Goal: Task Accomplishment & Management: Complete application form

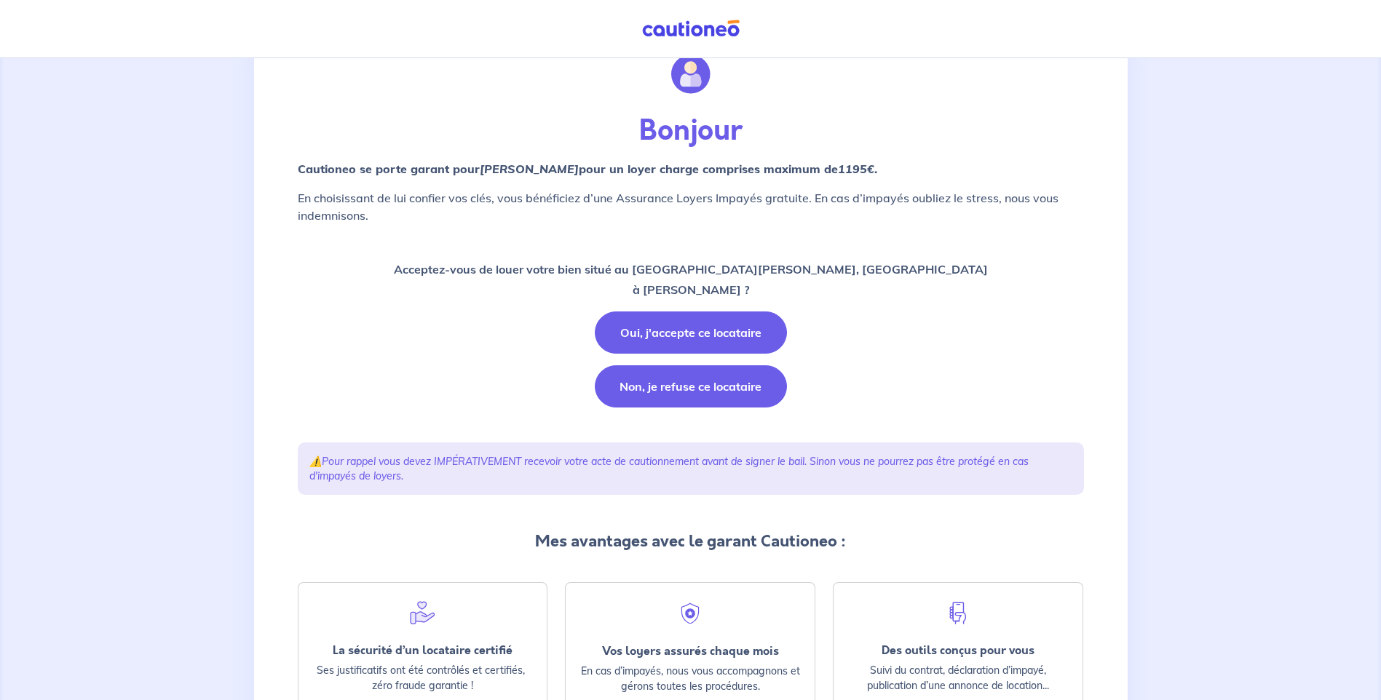
scroll to position [158, 0]
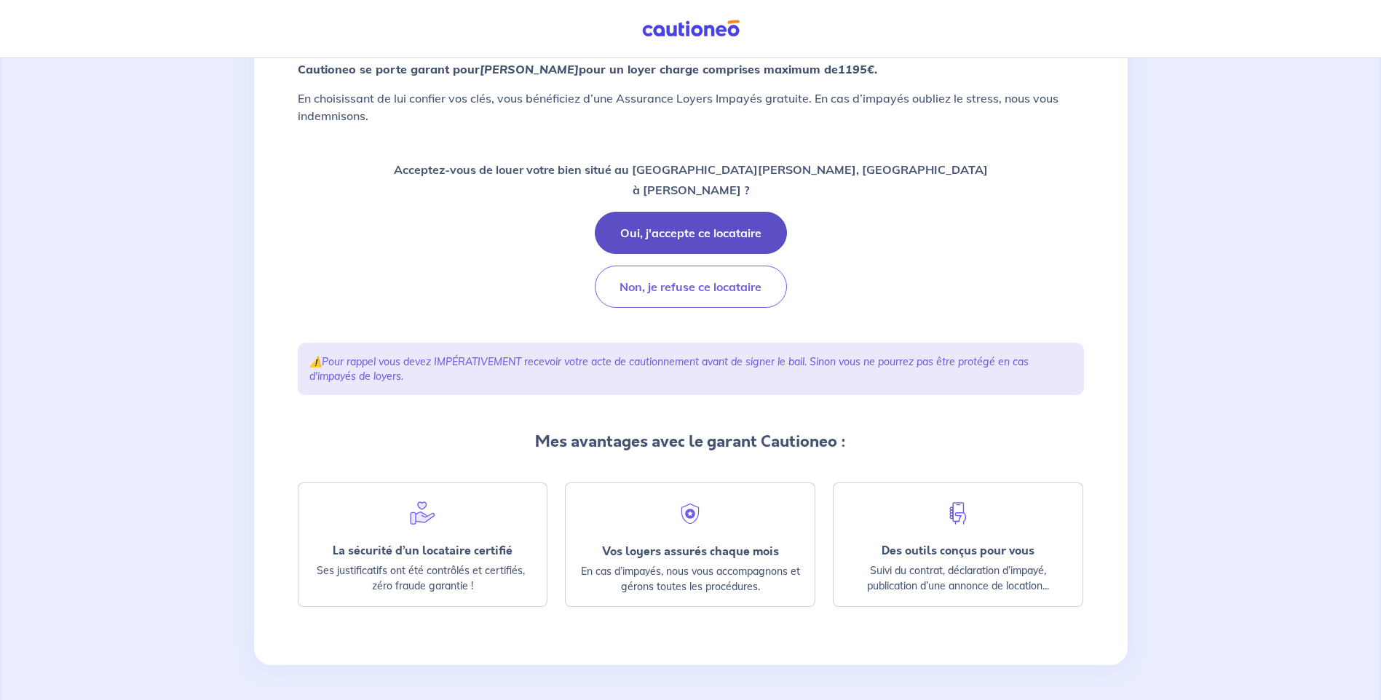
drag, startPoint x: 711, startPoint y: 236, endPoint x: 713, endPoint y: 245, distance: 9.6
click at [713, 245] on button "Oui, j'accepte ce locataire" at bounding box center [691, 233] width 192 height 42
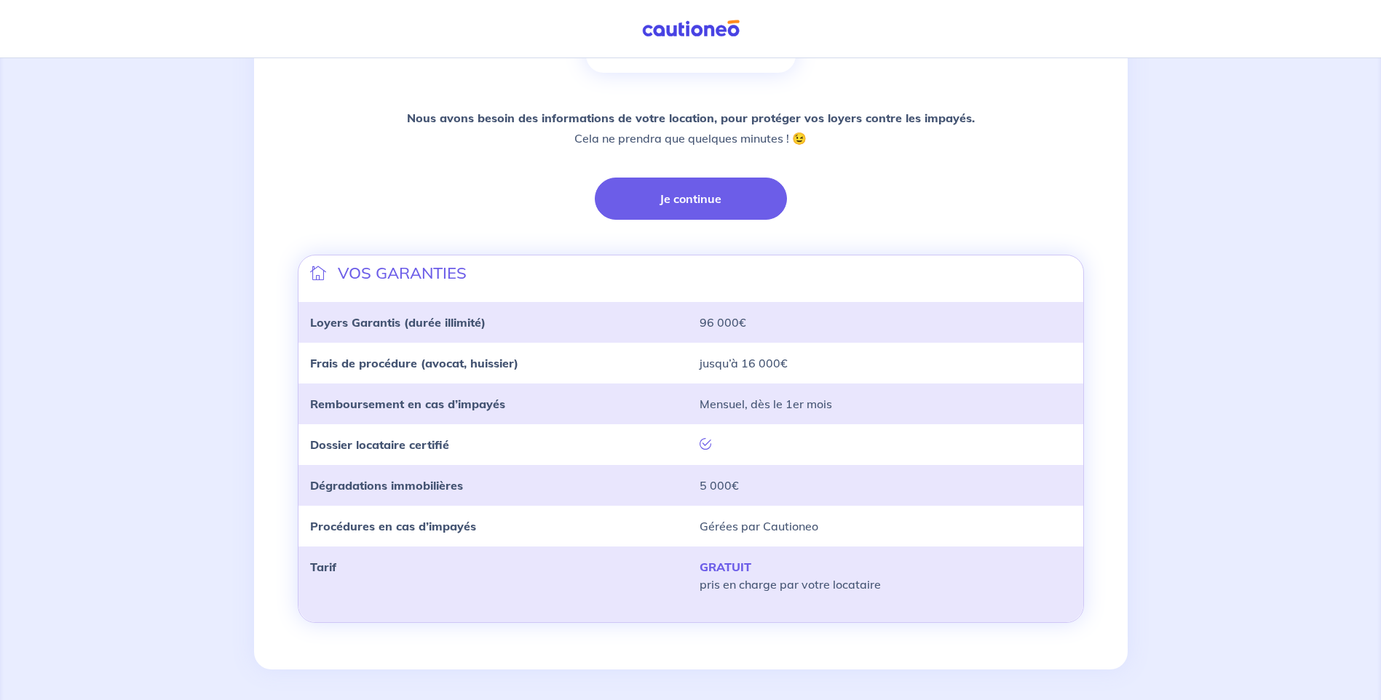
scroll to position [310, 0]
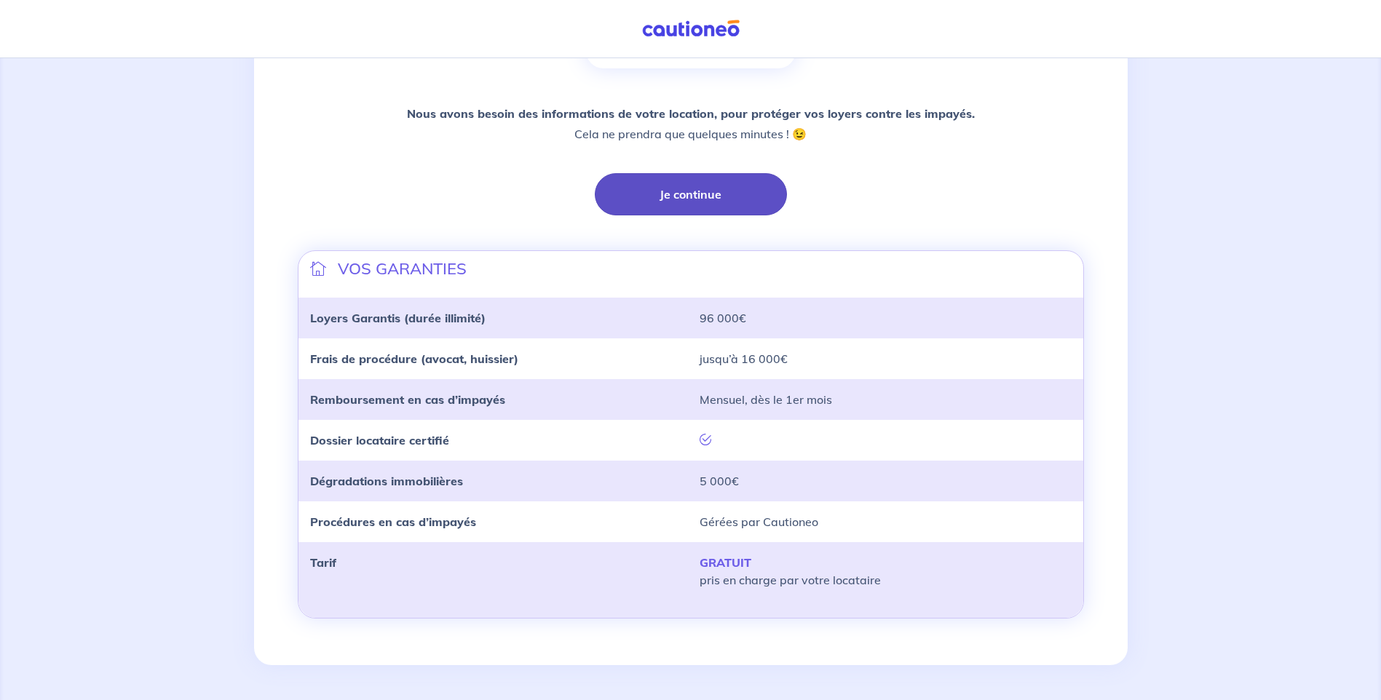
click at [681, 201] on button "Je continue" at bounding box center [691, 194] width 192 height 42
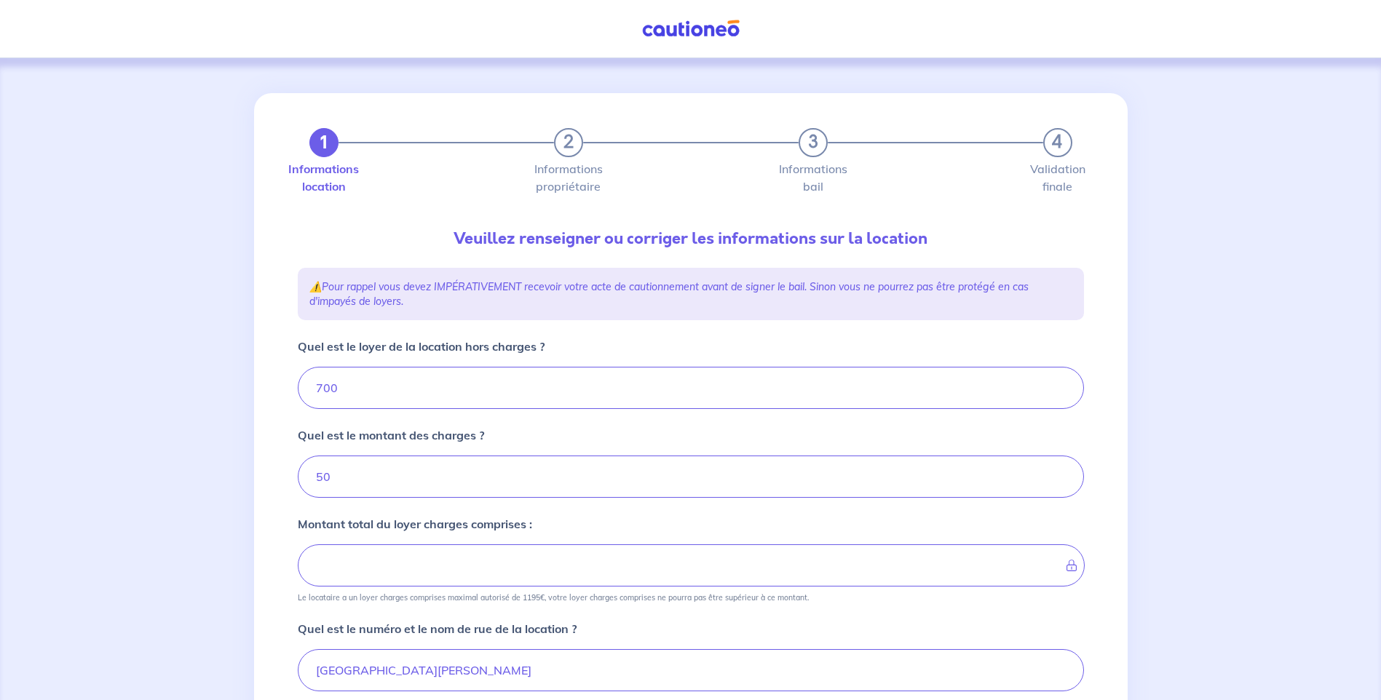
type input "750"
click at [559, 150] on div "1 2 3 4" at bounding box center [690, 142] width 763 height 29
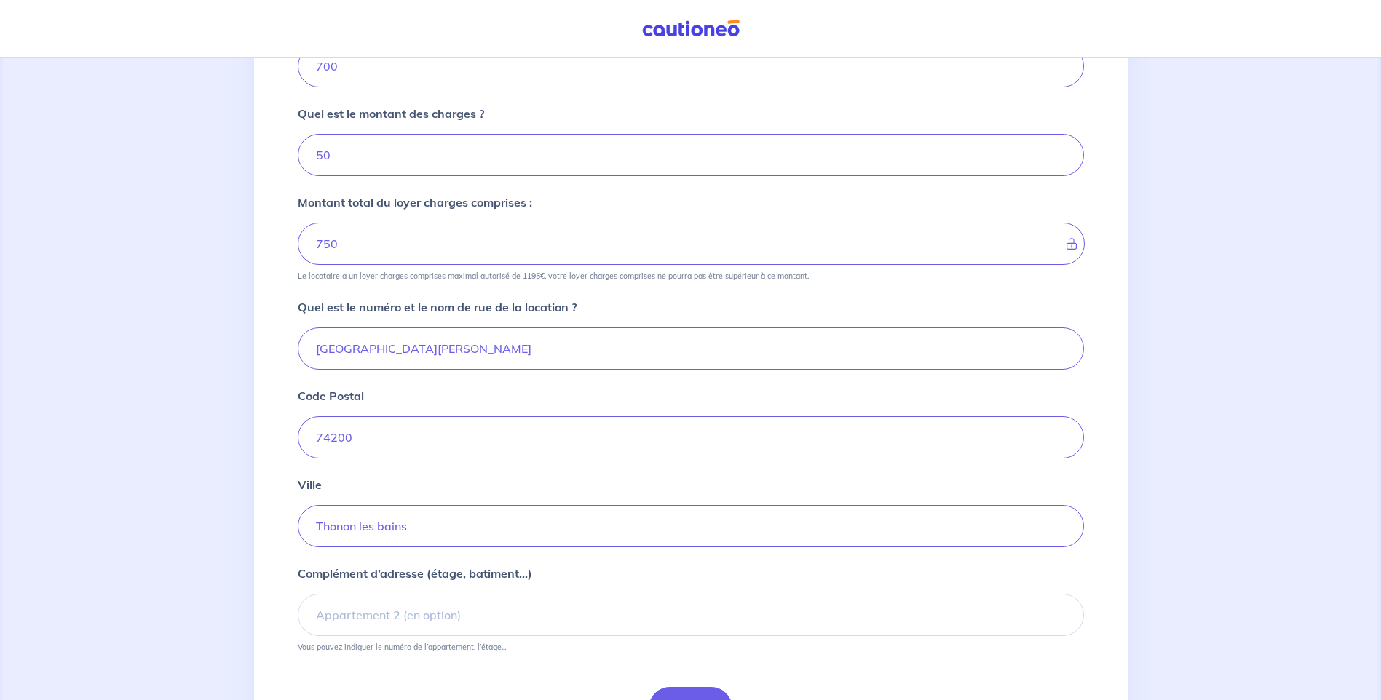
scroll to position [364, 0]
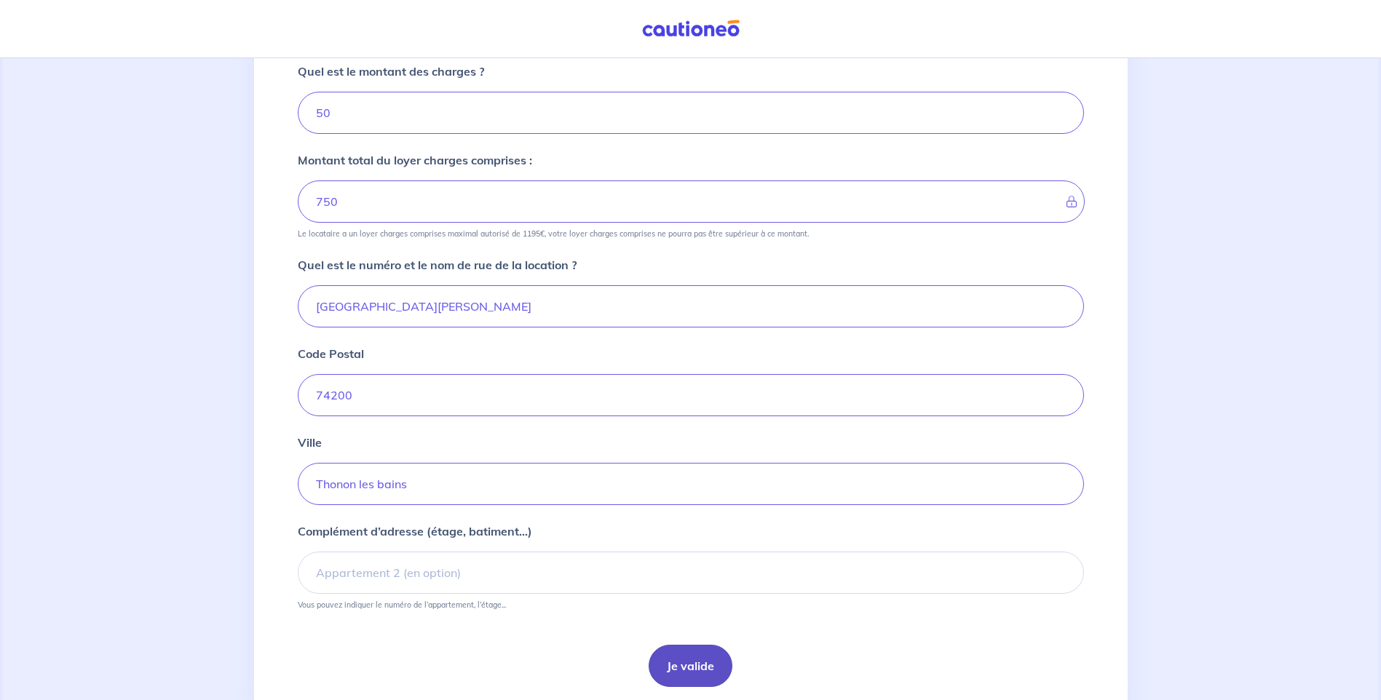
click at [687, 667] on button "Je valide" at bounding box center [691, 666] width 84 height 42
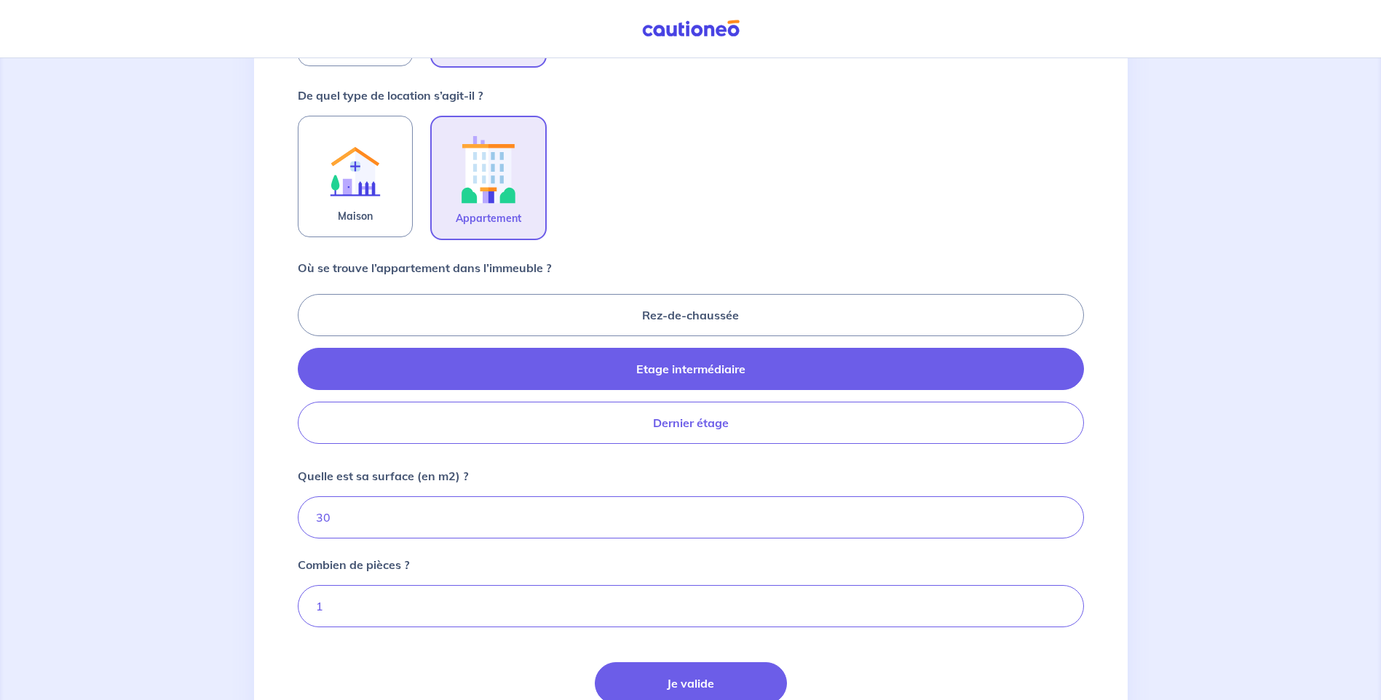
scroll to position [510, 0]
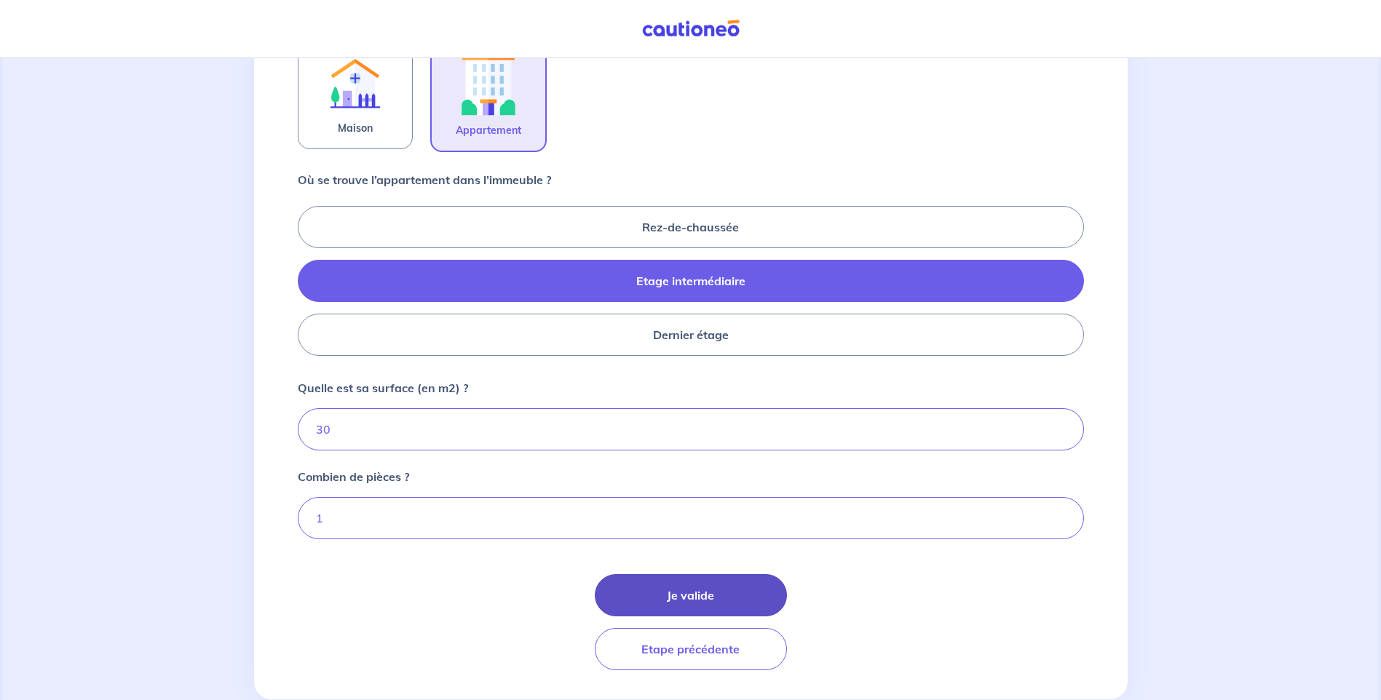
click at [677, 593] on button "Je valide" at bounding box center [691, 595] width 192 height 42
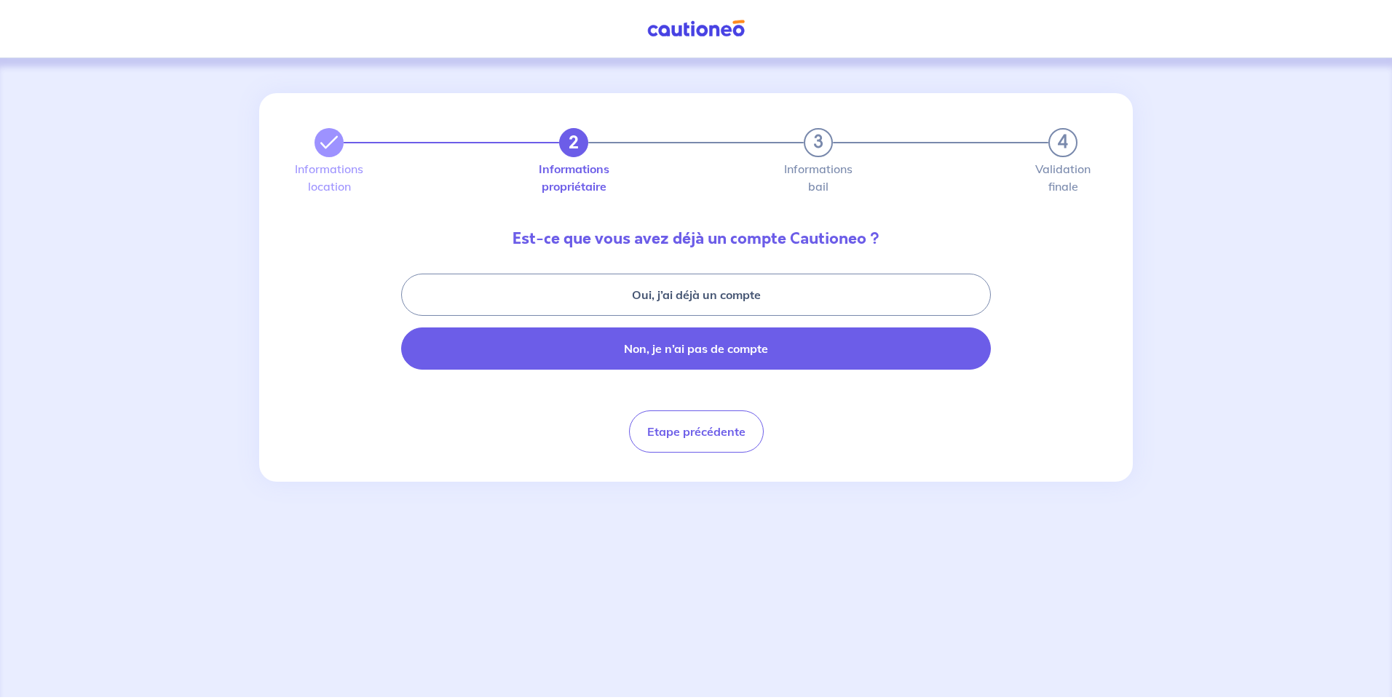
click at [706, 349] on button "Non, je n’ai pas de compte" at bounding box center [696, 349] width 590 height 42
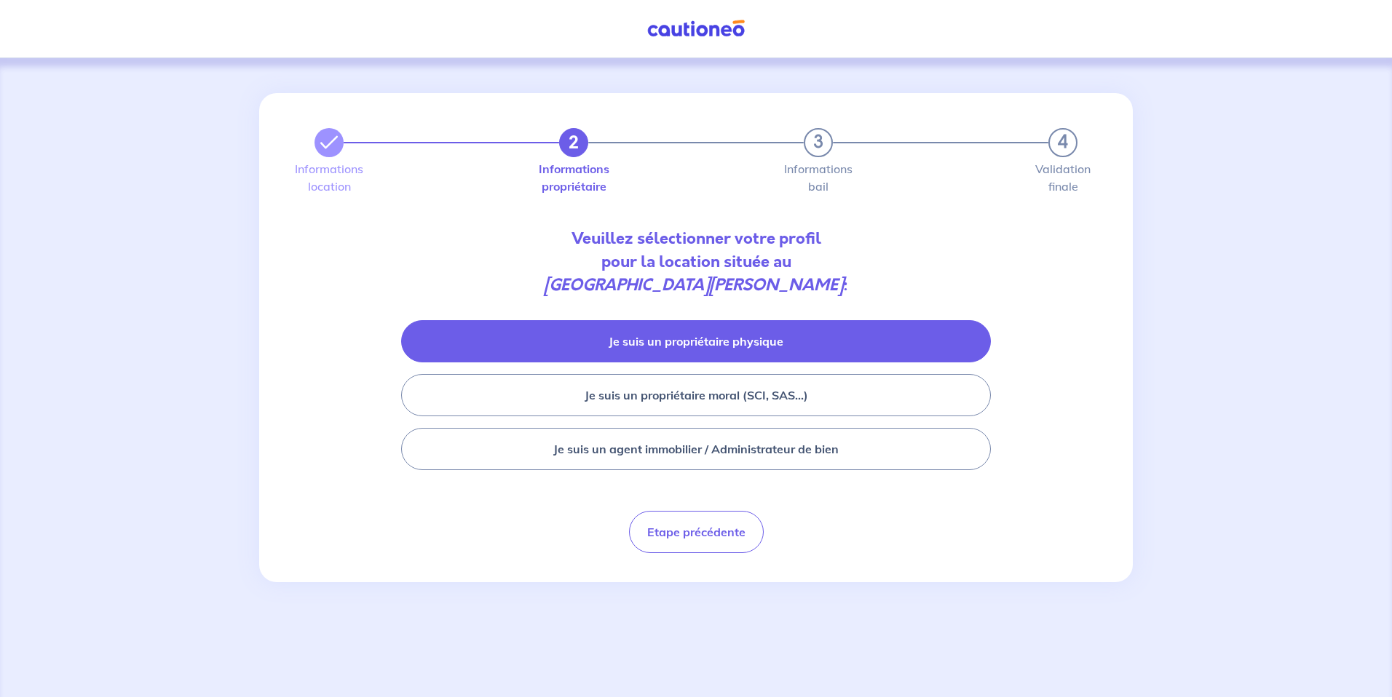
click at [745, 341] on button "Je suis un propriétaire physique" at bounding box center [696, 341] width 590 height 42
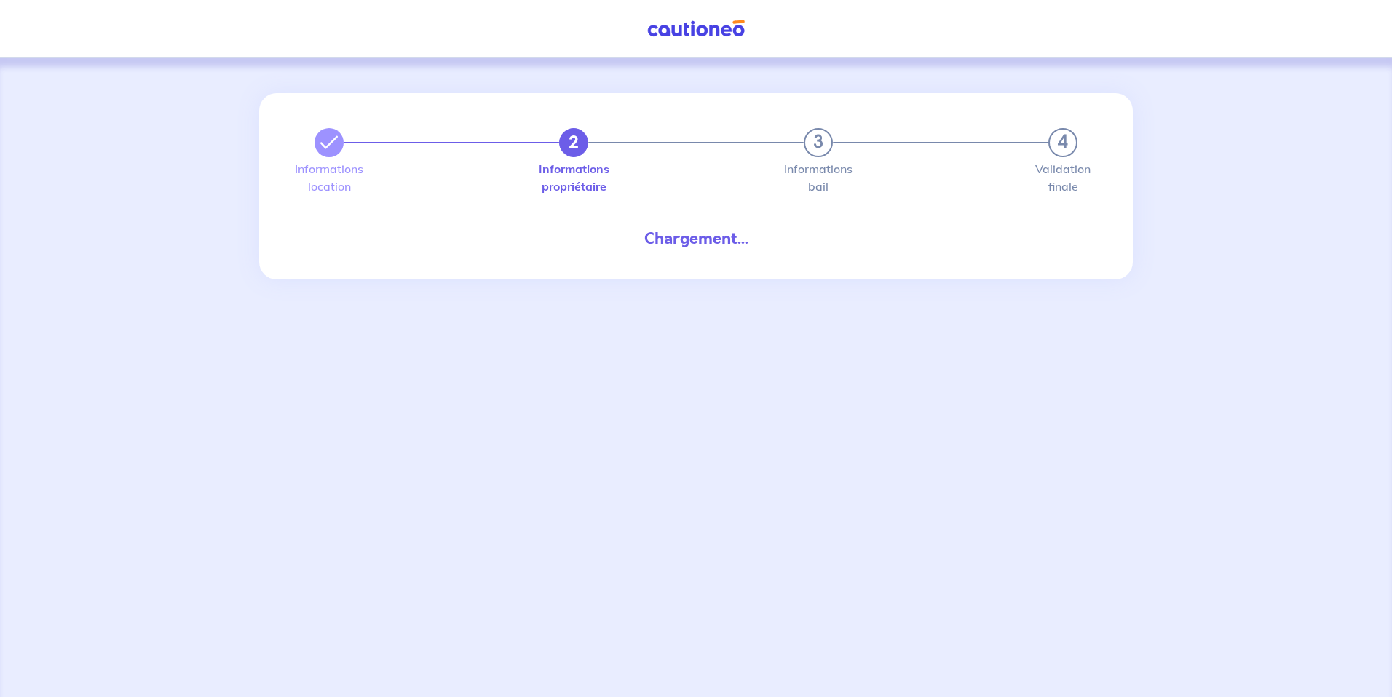
select select "FR"
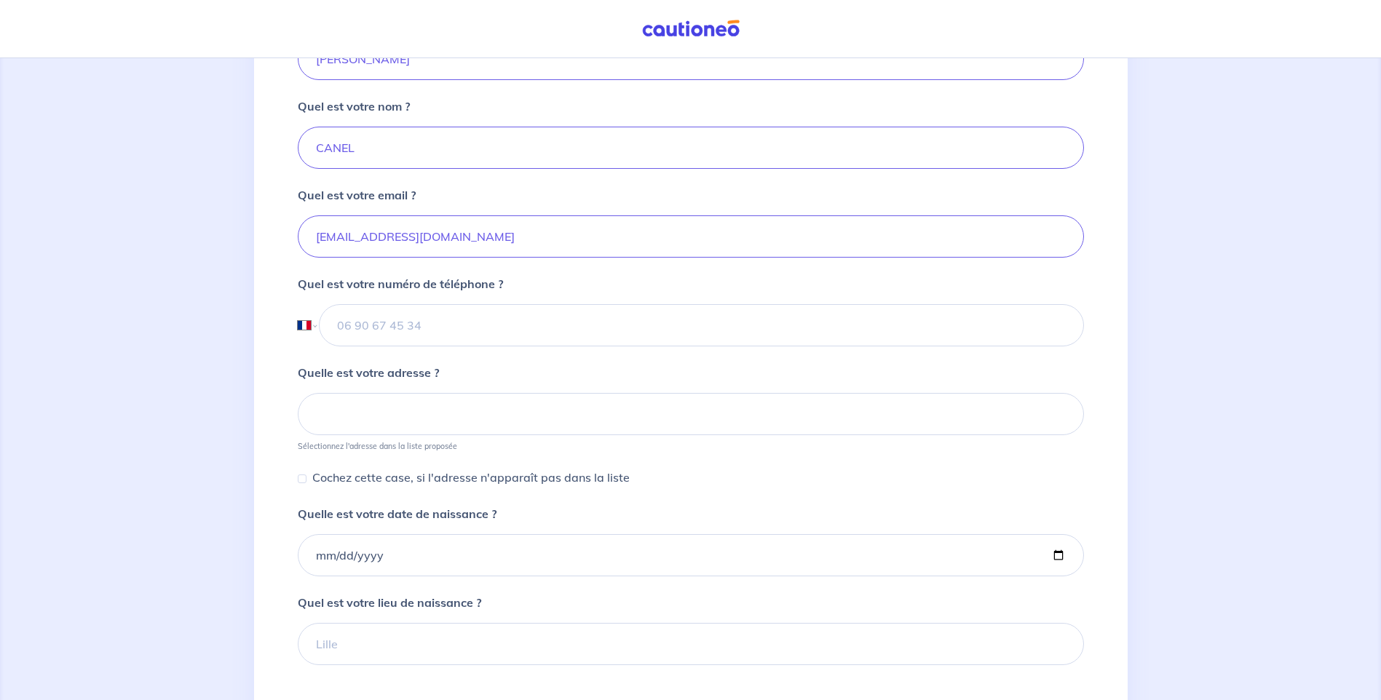
scroll to position [73, 0]
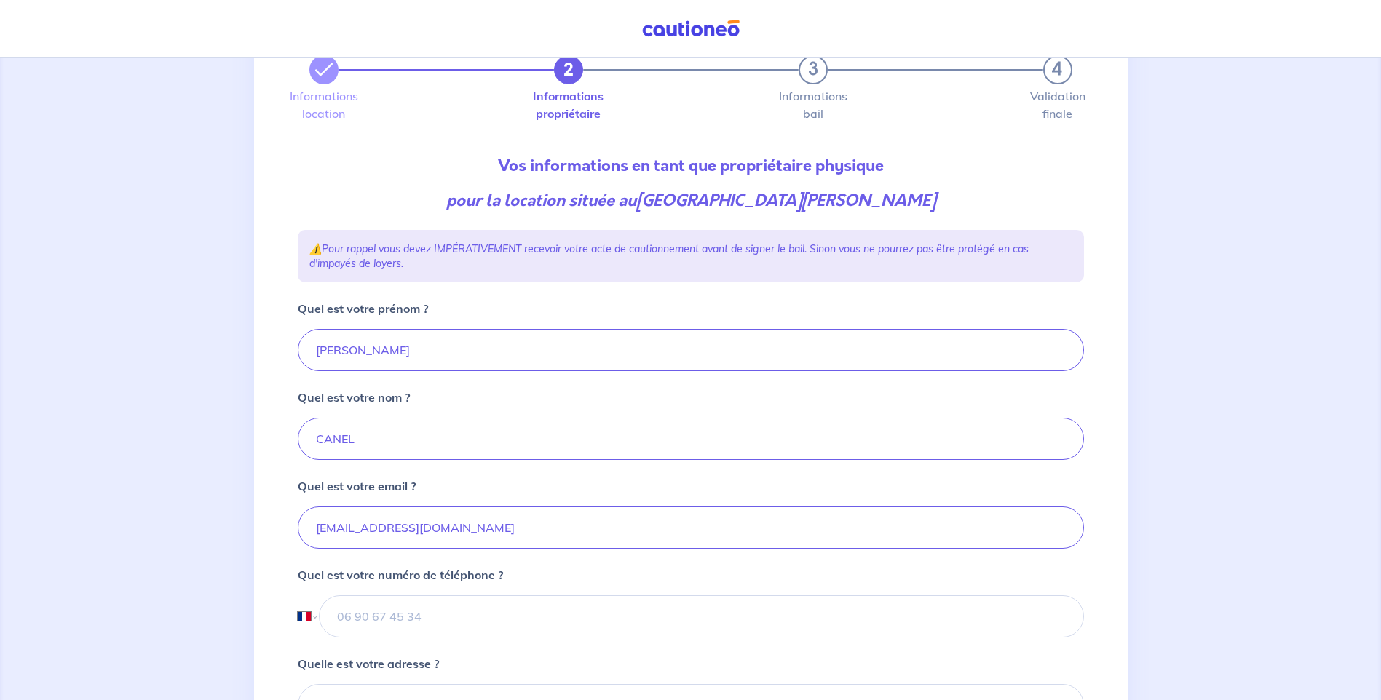
click at [810, 78] on div "2 3 4" at bounding box center [690, 69] width 763 height 29
click at [809, 102] on label "Informations bail" at bounding box center [812, 104] width 29 height 29
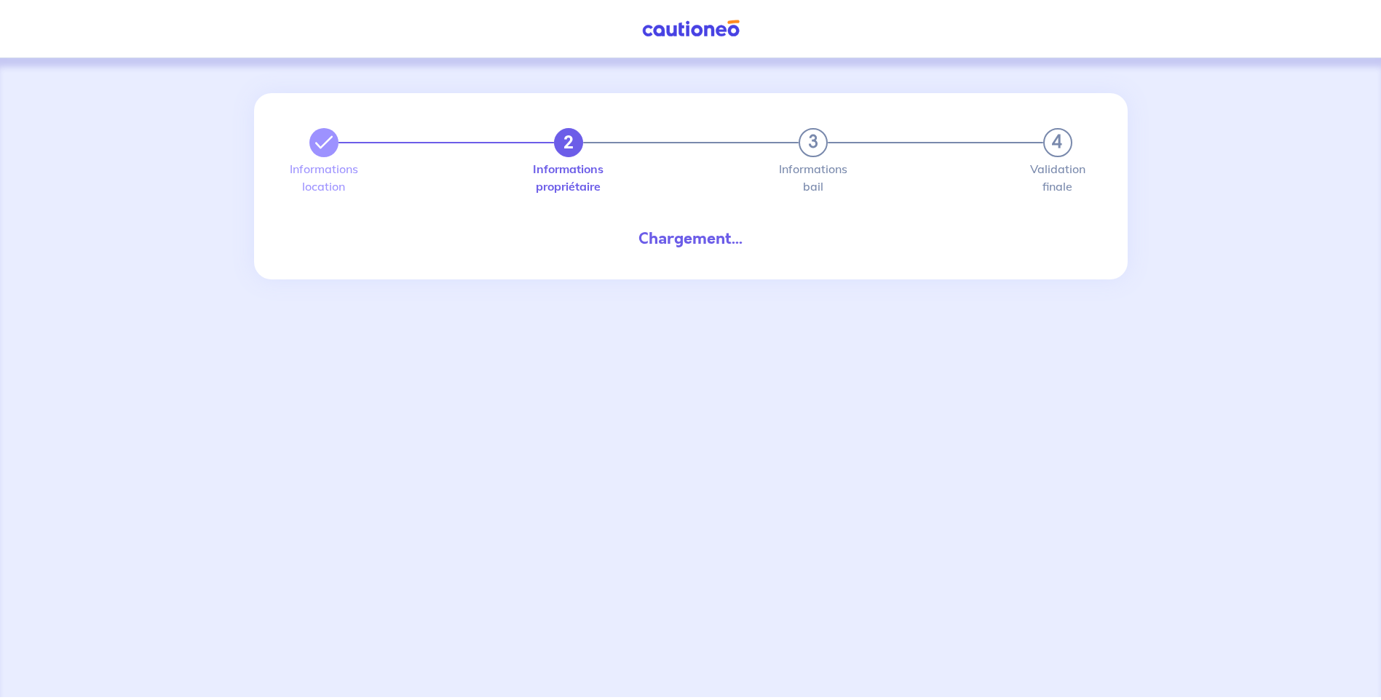
select select "FR"
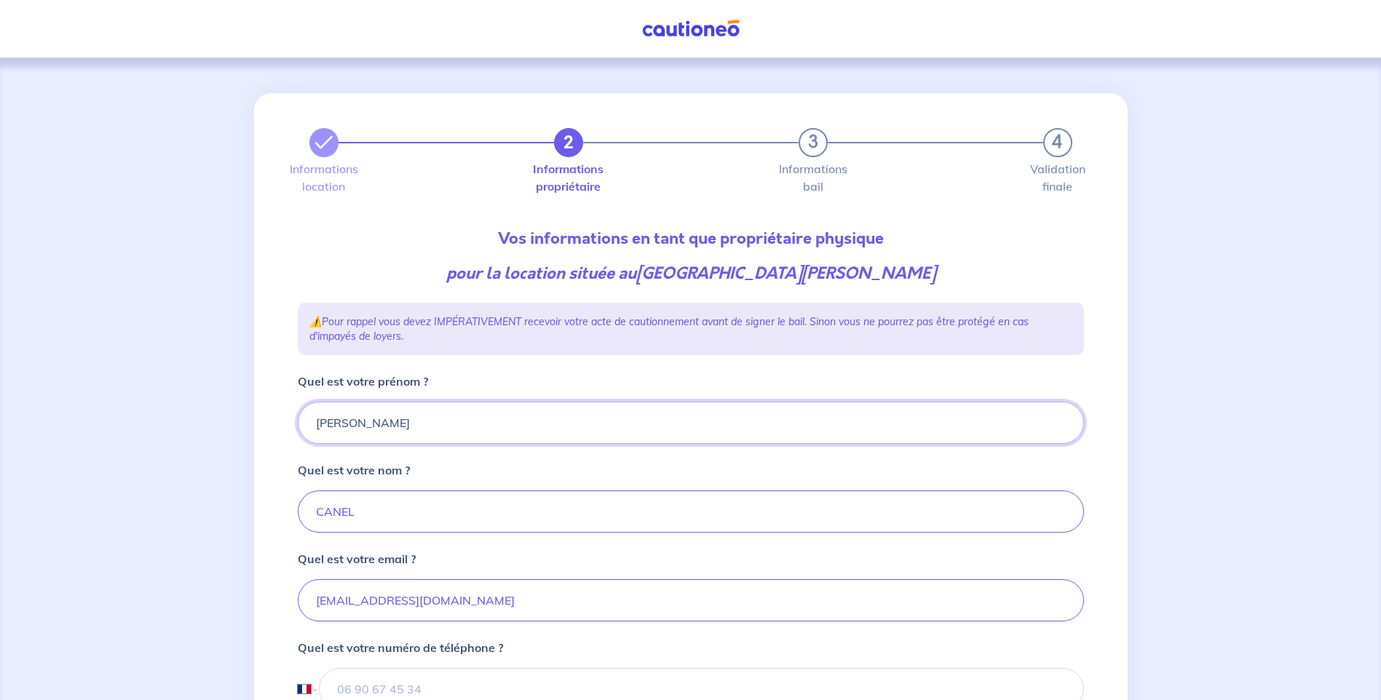
drag, startPoint x: 397, startPoint y: 421, endPoint x: 226, endPoint y: 405, distance: 172.5
click at [226, 405] on div "2 3 4 Informations location Informations propriétaire Informations bail Validat…" at bounding box center [690, 655] width 1381 height 1194
type input "stephane"
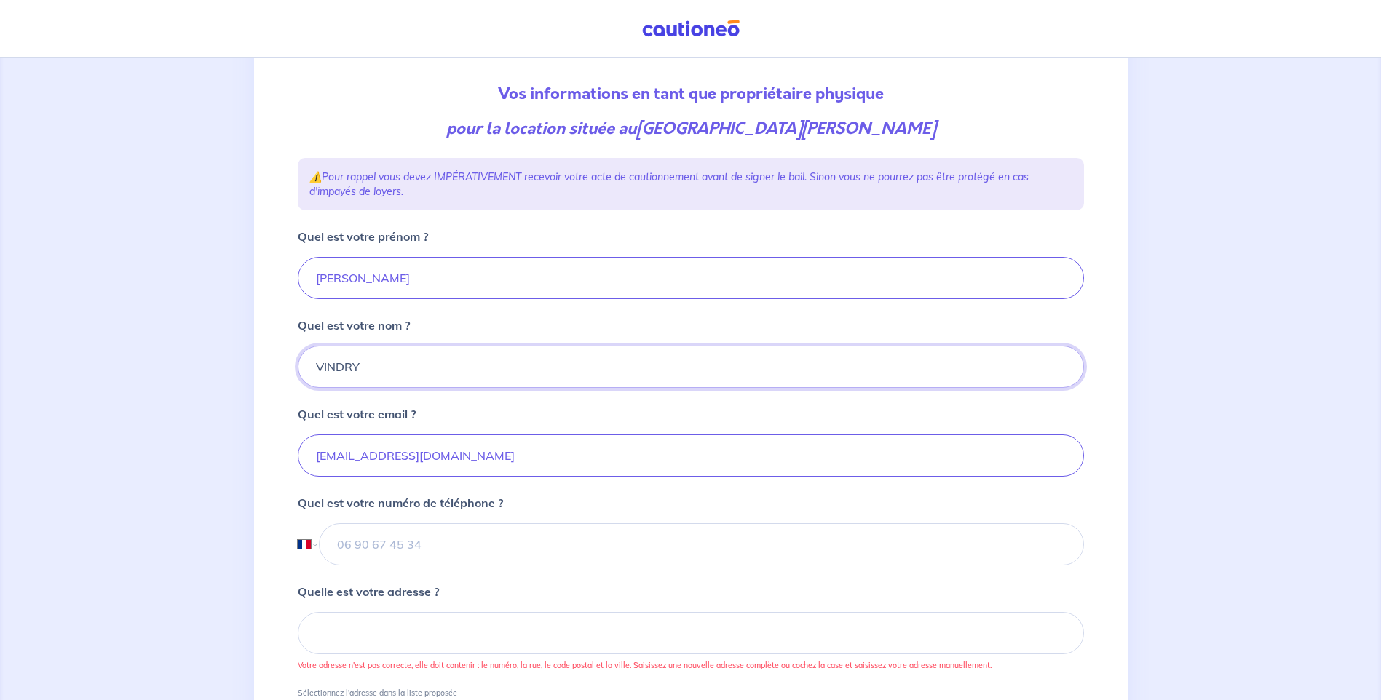
scroll to position [146, 0]
type input "VINDRY"
drag, startPoint x: 515, startPoint y: 452, endPoint x: 150, endPoint y: 427, distance: 366.2
click at [150, 427] on div "2 3 4 Informations location Informations propriétaire Informations bail Validat…" at bounding box center [690, 510] width 1381 height 1194
paste input "stephanevindry1970@gmail.com"
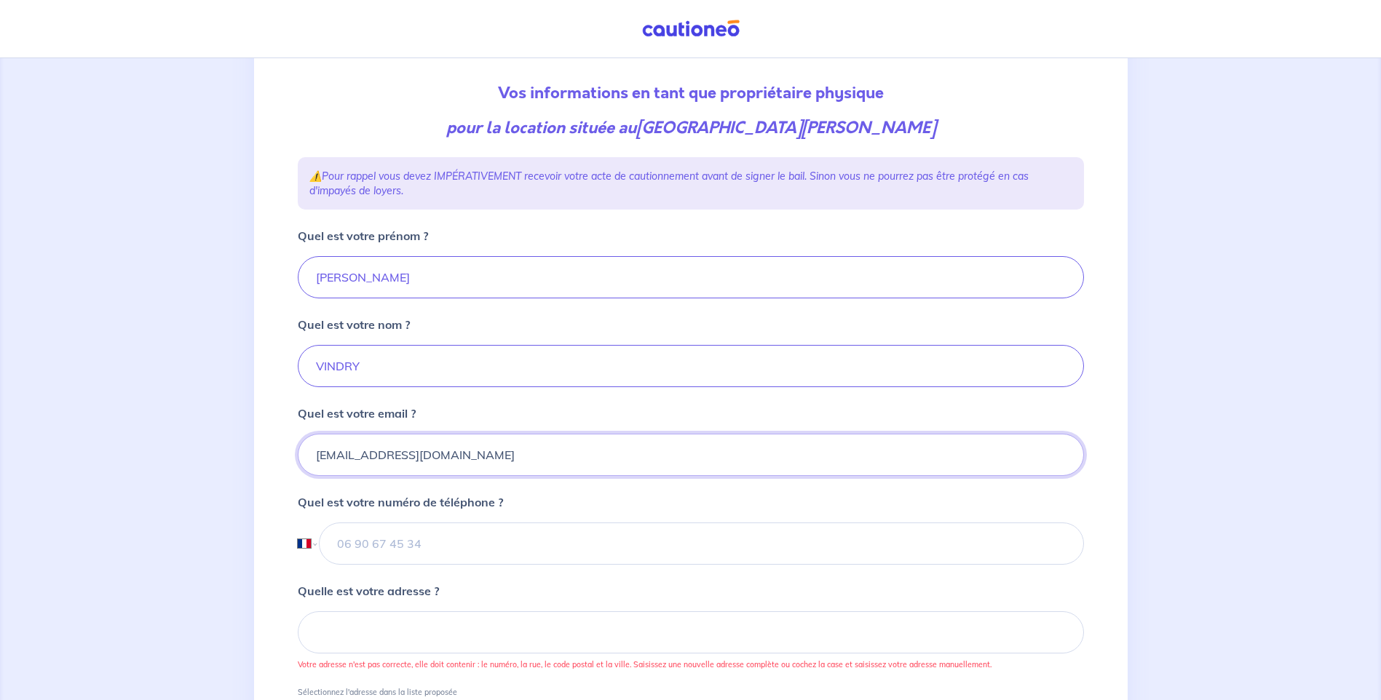
type input "stephanevindry1970@gmail.com"
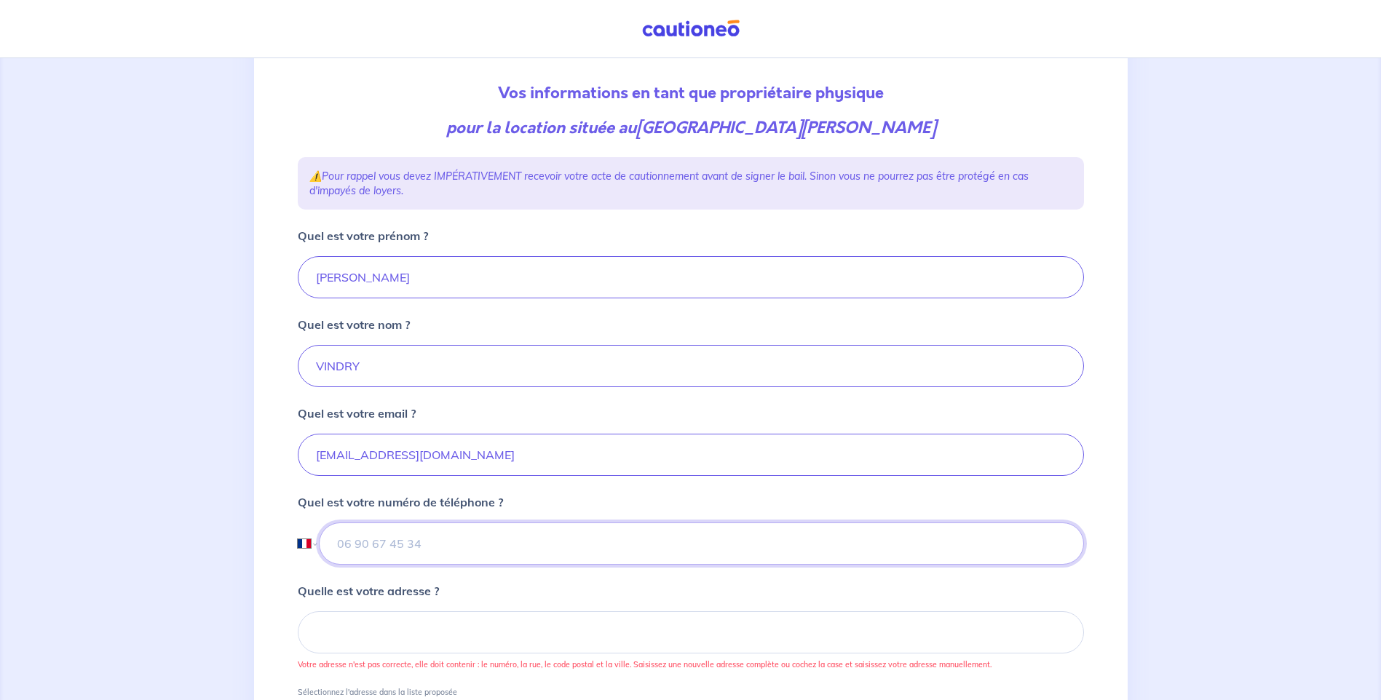
click at [414, 536] on input "tel" at bounding box center [701, 544] width 764 height 42
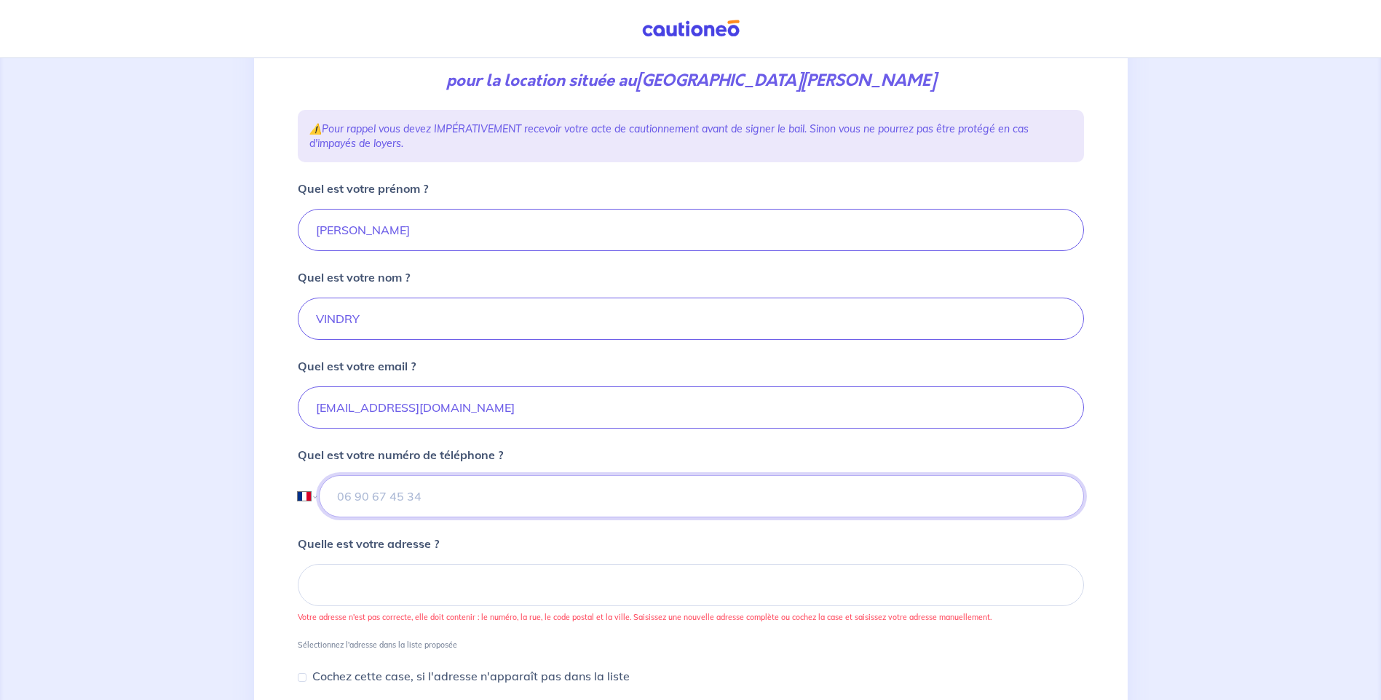
scroll to position [218, 0]
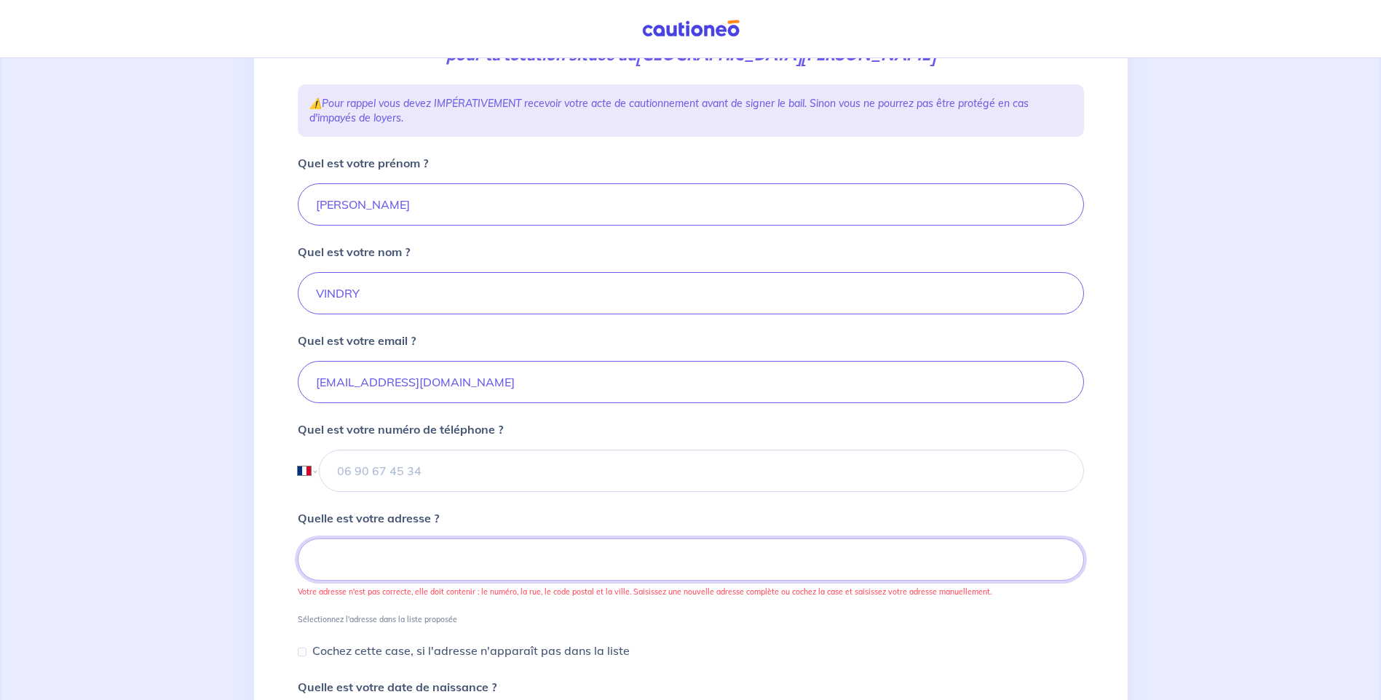
click at [398, 550] on input at bounding box center [691, 560] width 786 height 42
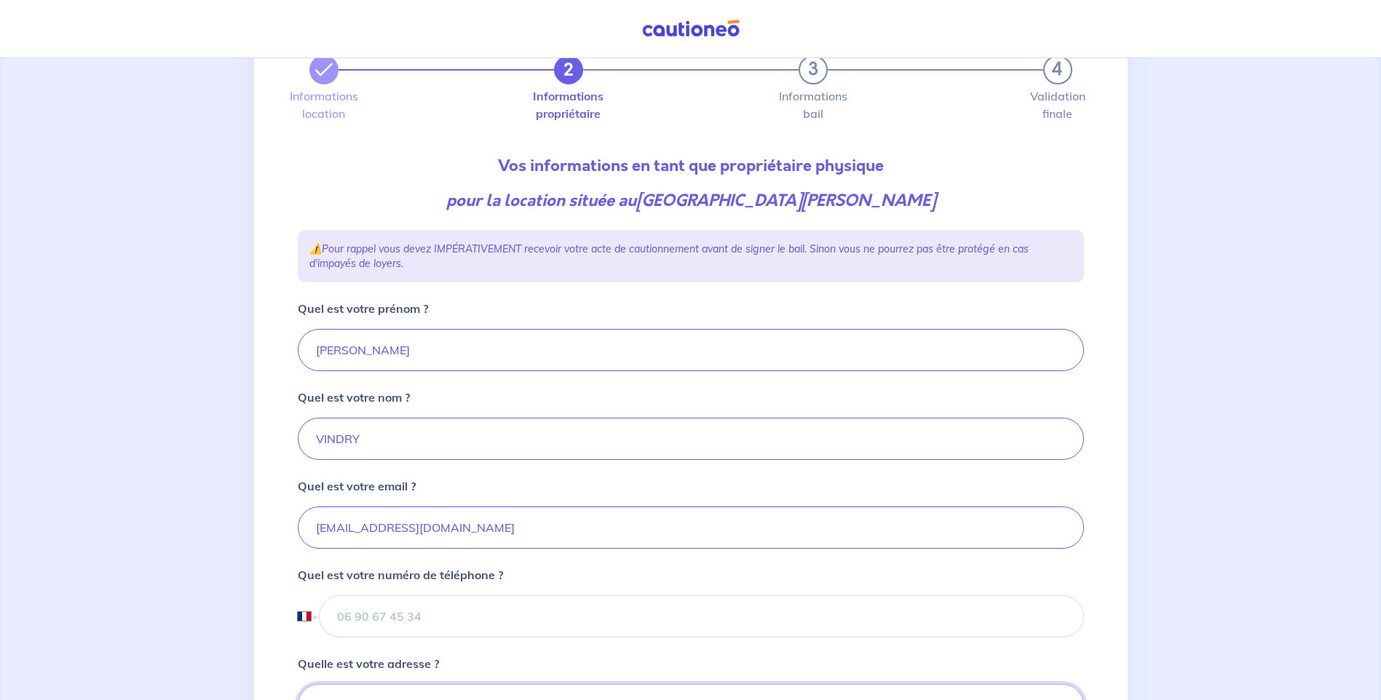
scroll to position [0, 0]
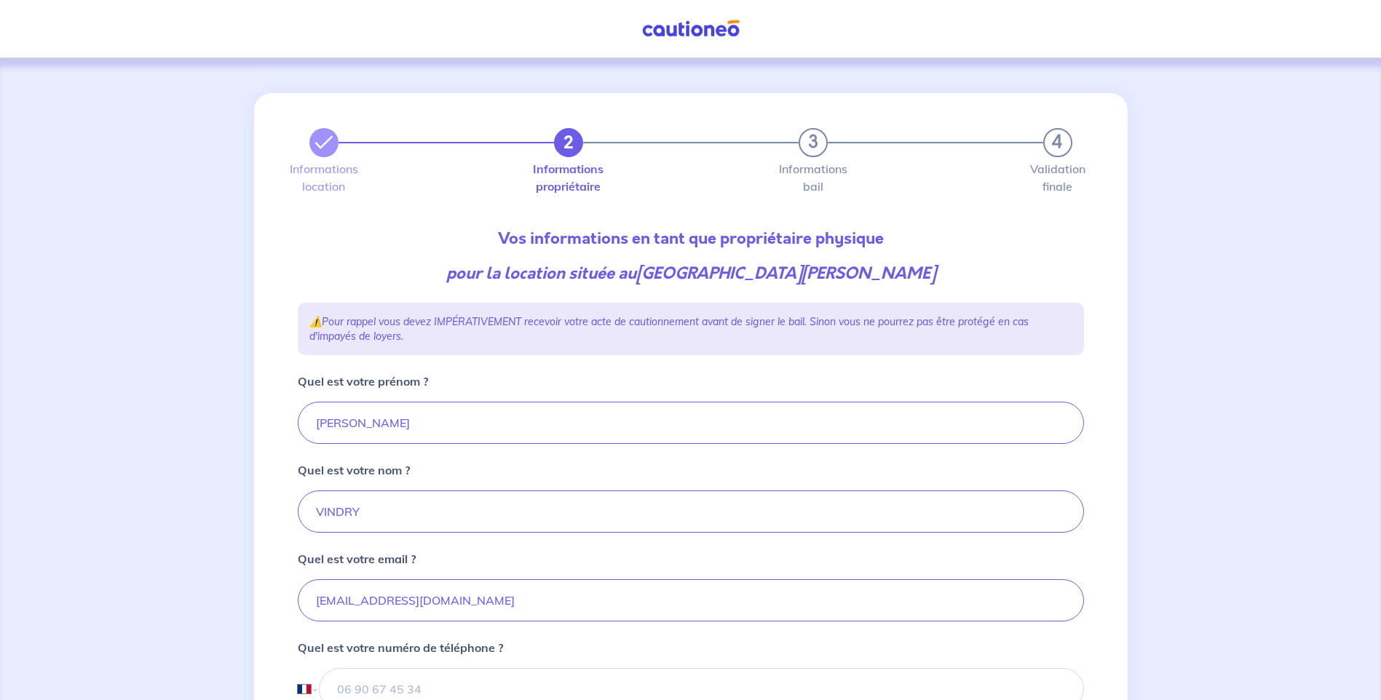
click at [812, 182] on label "Informations bail" at bounding box center [812, 177] width 29 height 29
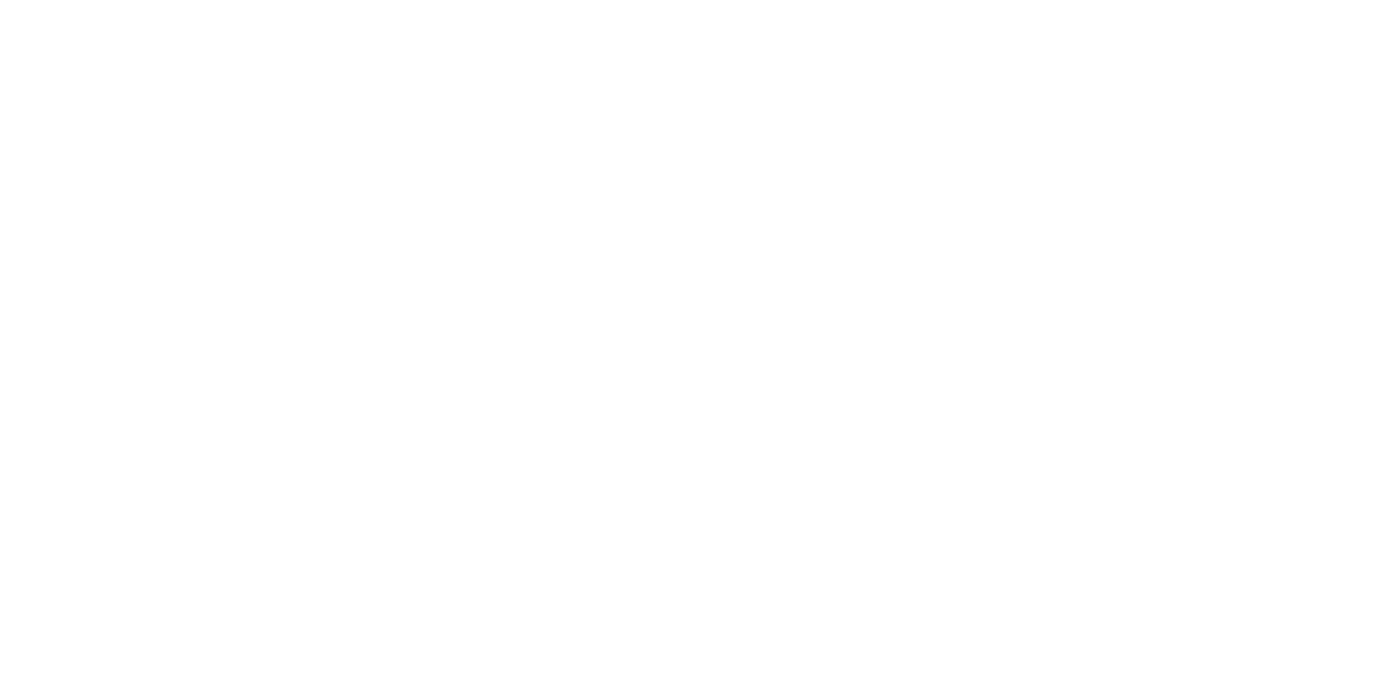
select select "FR"
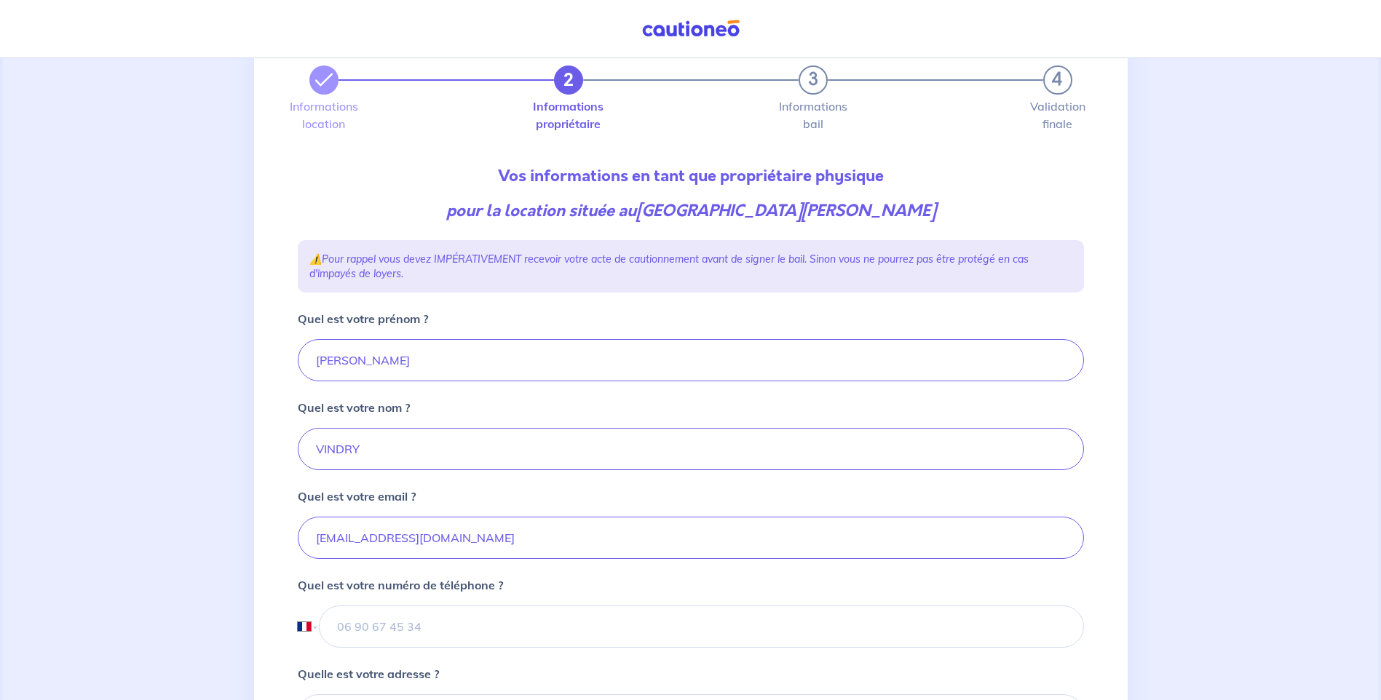
scroll to position [146, 0]
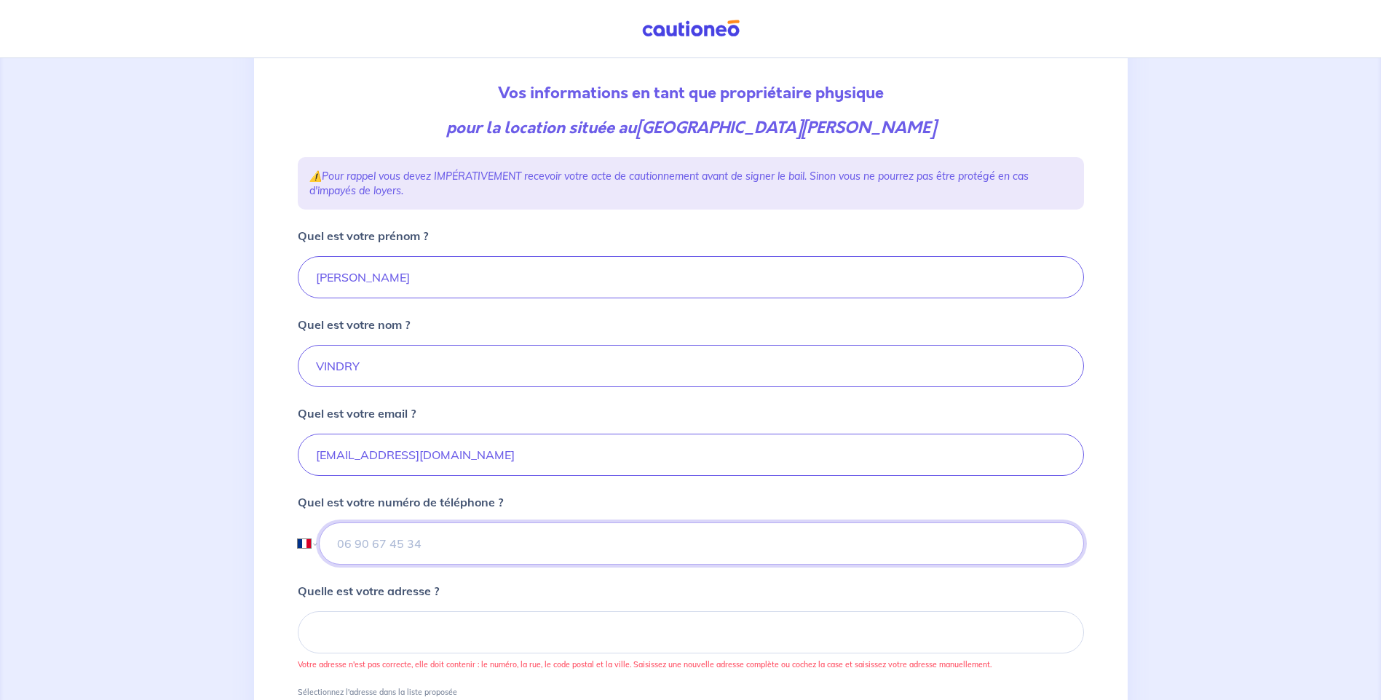
click at [456, 541] on input "tel" at bounding box center [701, 544] width 764 height 42
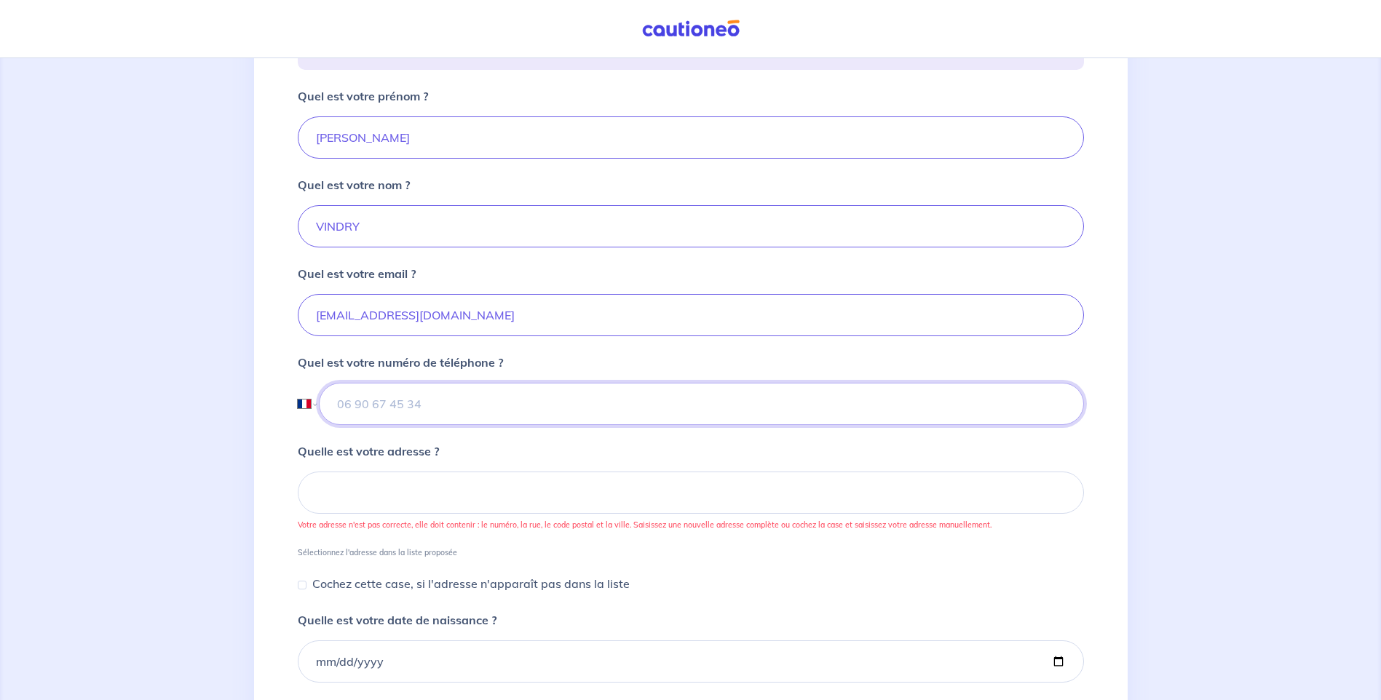
scroll to position [291, 0]
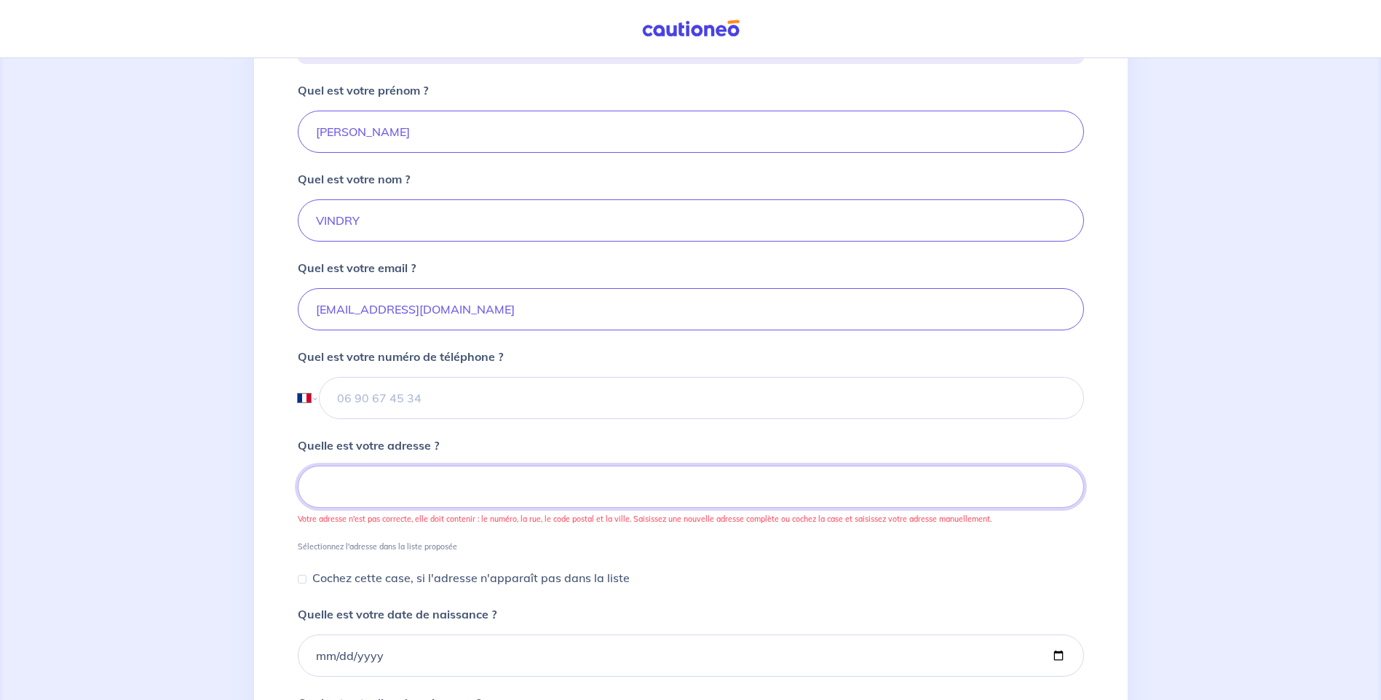
click at [373, 477] on input at bounding box center [691, 487] width 786 height 42
paste input "233 ROUTE DES ARRAVONS 69510 THURINS"
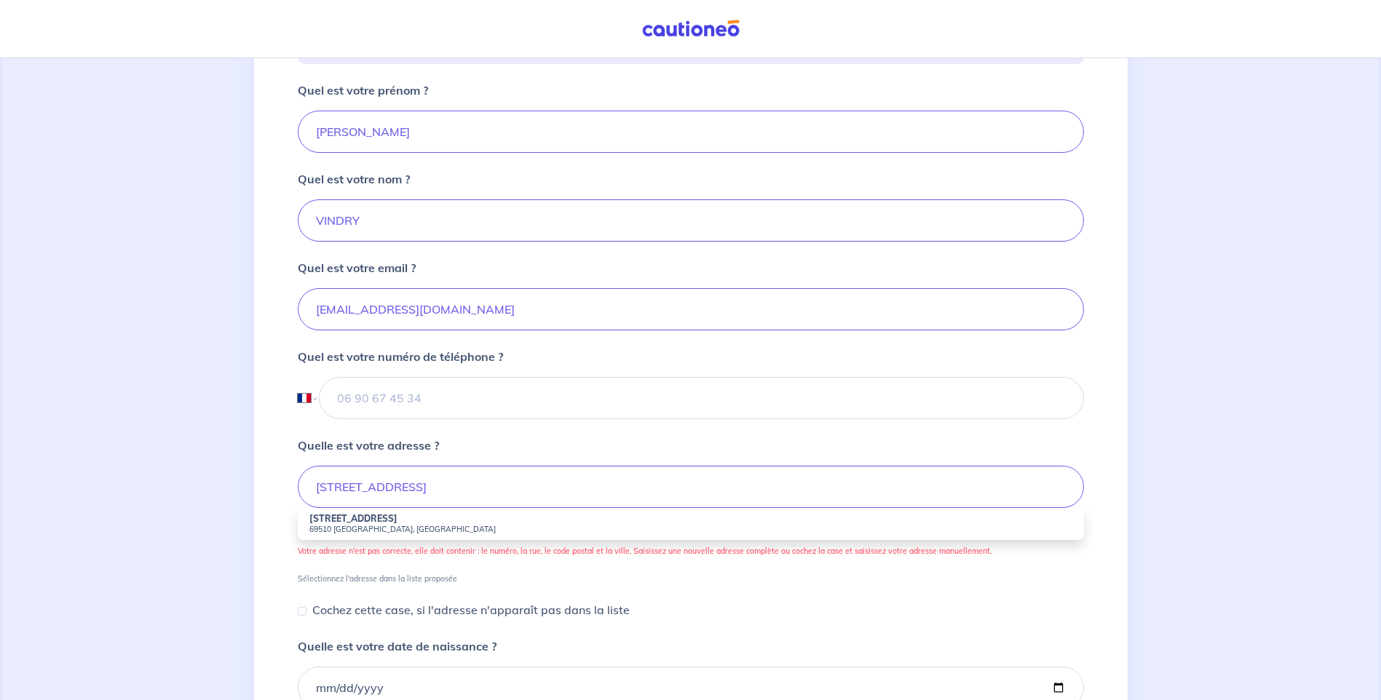
click at [371, 523] on strong "233 Route des Arravons" at bounding box center [353, 518] width 88 height 11
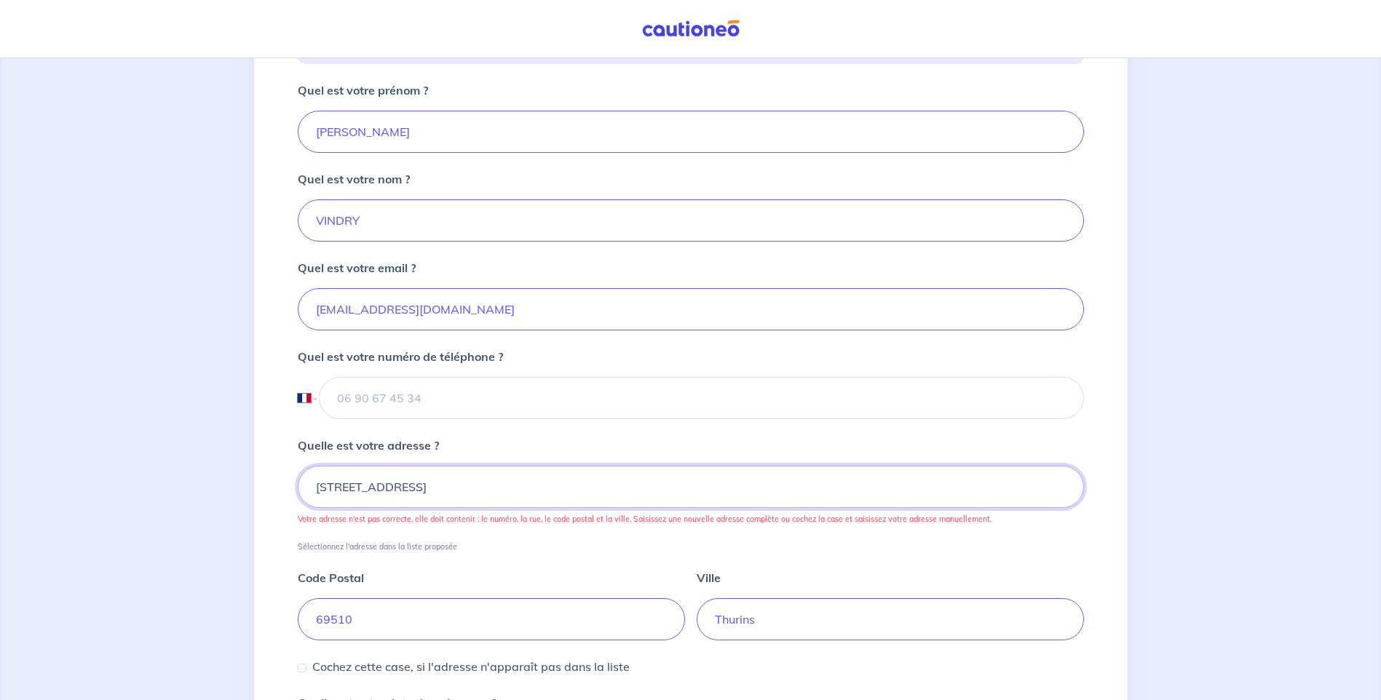
click at [594, 489] on input "233 Route des Arravons, 69510 Thurins, France" at bounding box center [691, 487] width 786 height 42
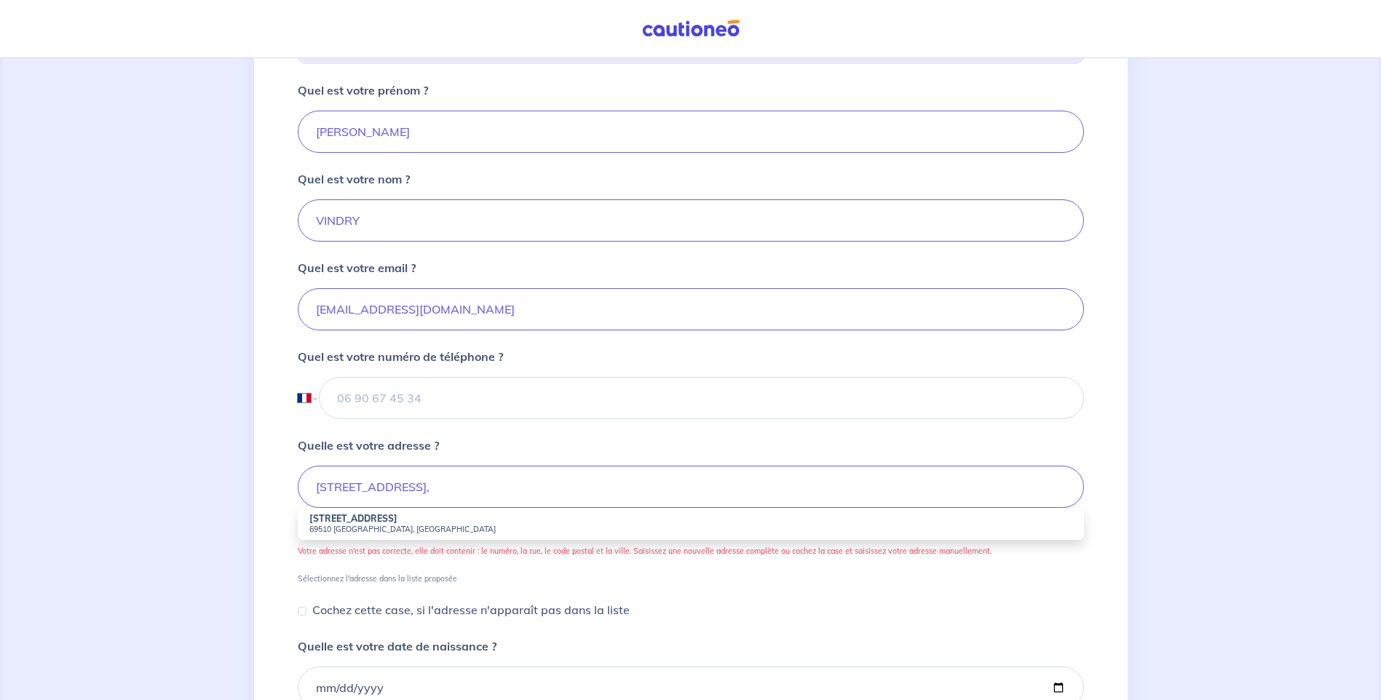
click at [349, 524] on small "69510 Thurins, France" at bounding box center [690, 529] width 763 height 10
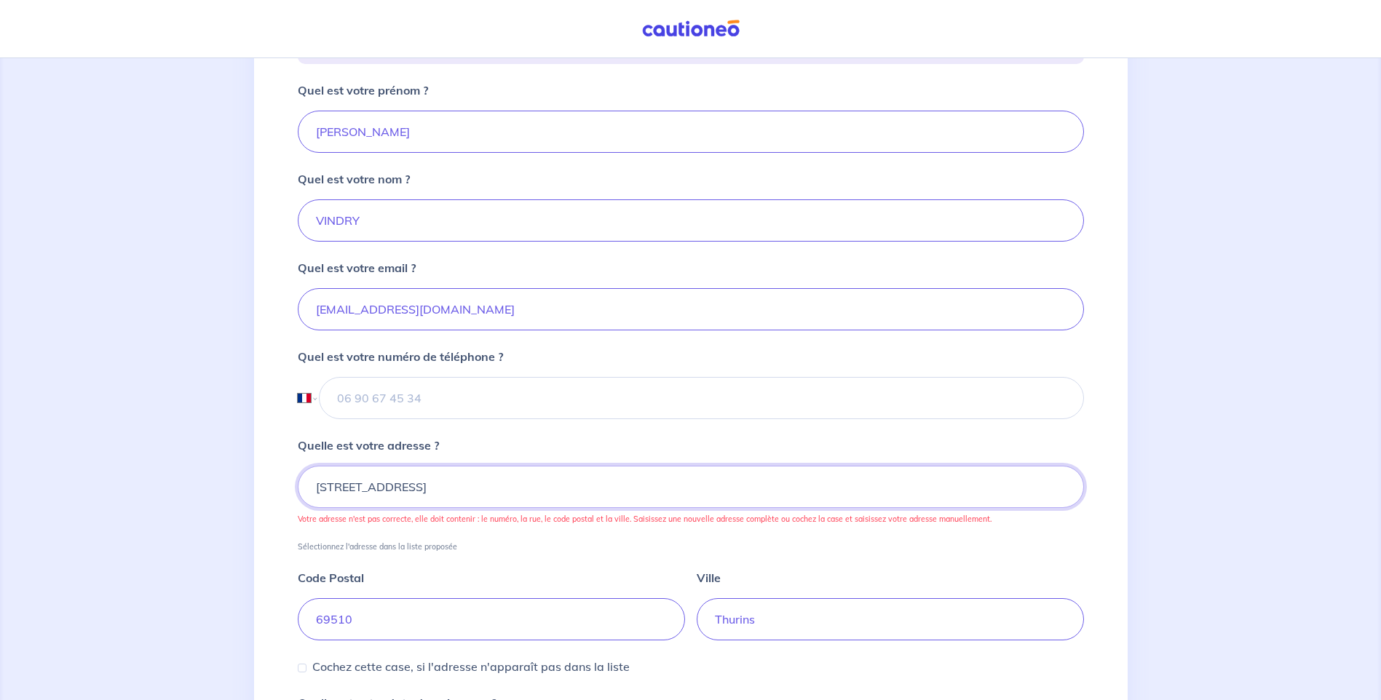
click at [591, 495] on input "233 Route des Arravons, 69510 Thurins, France" at bounding box center [691, 487] width 786 height 42
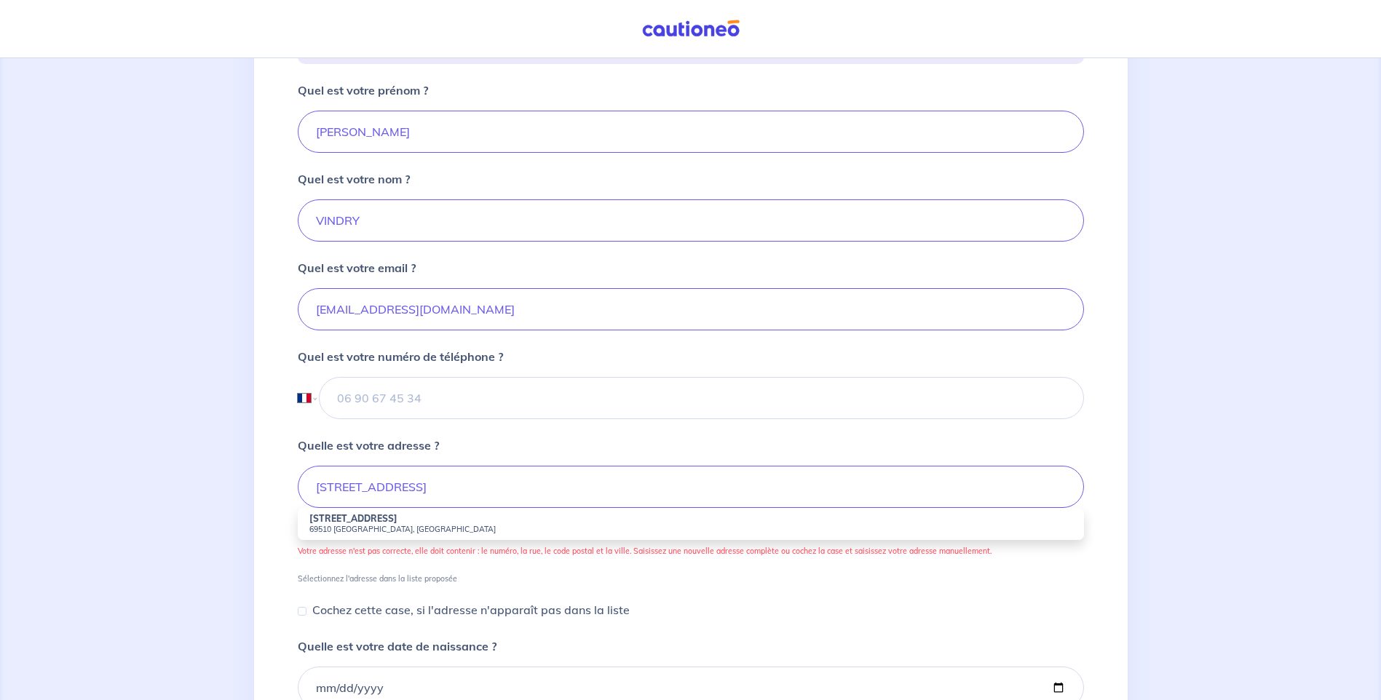
drag, startPoint x: 412, startPoint y: 486, endPoint x: 392, endPoint y: 525, distance: 43.6
click at [392, 525] on small "69510 Thurins, France" at bounding box center [690, 529] width 763 height 10
type input "233 Route des Arravons, 69510 Thurins, France"
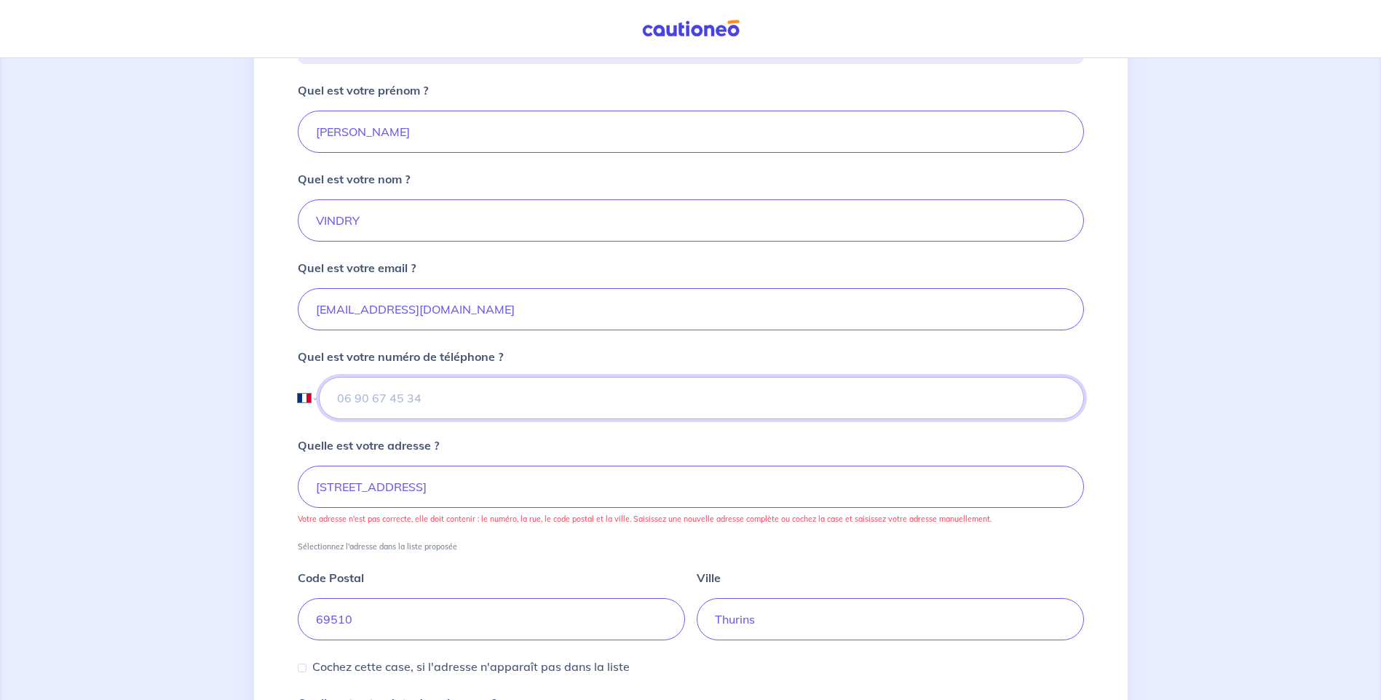
click at [381, 395] on input "tel" at bounding box center [701, 398] width 764 height 42
paste input "06 87 16 85 67"
type input "06 87 16 85 67"
drag, startPoint x: 469, startPoint y: 485, endPoint x: 690, endPoint y: 465, distance: 222.1
click at [663, 471] on input "233 Route des Arravons, 69510 Thurins, France" at bounding box center [691, 487] width 786 height 42
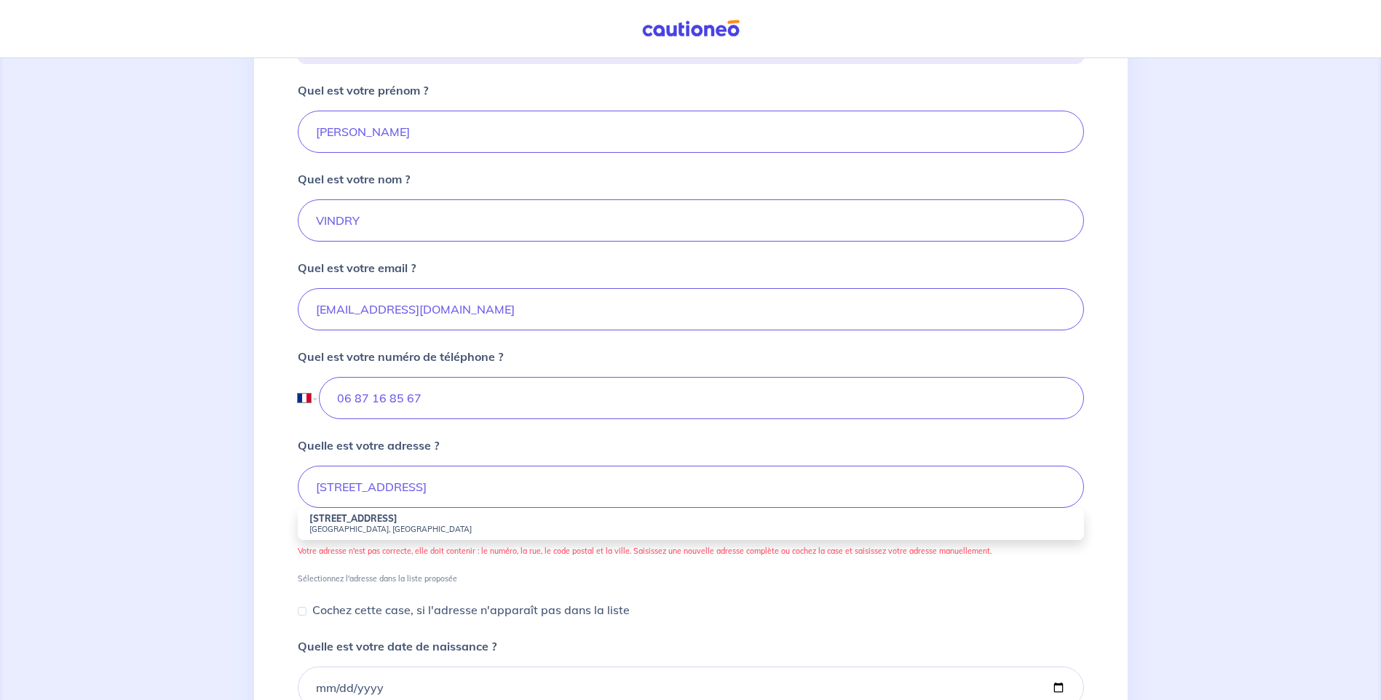
click at [375, 524] on small "Thurins, France" at bounding box center [690, 529] width 763 height 10
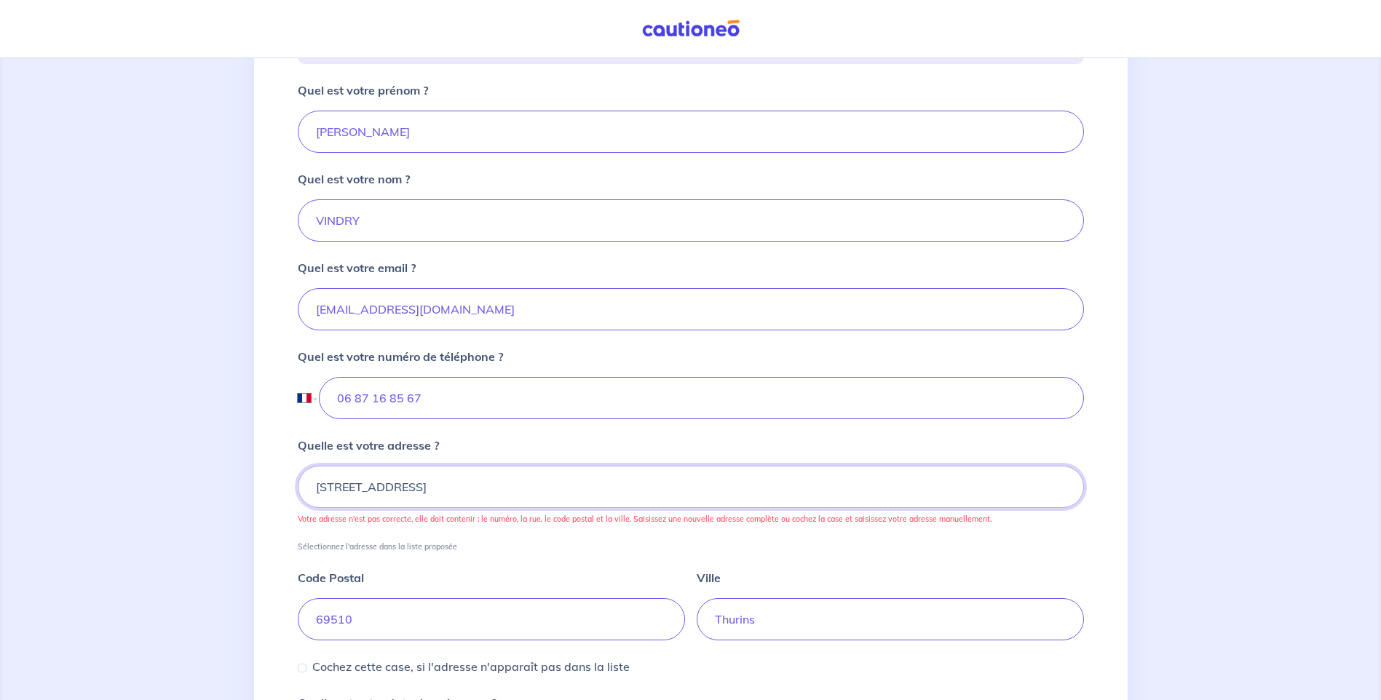
click at [576, 491] on input "233 Route des Arravons, Thurins, France" at bounding box center [691, 487] width 786 height 42
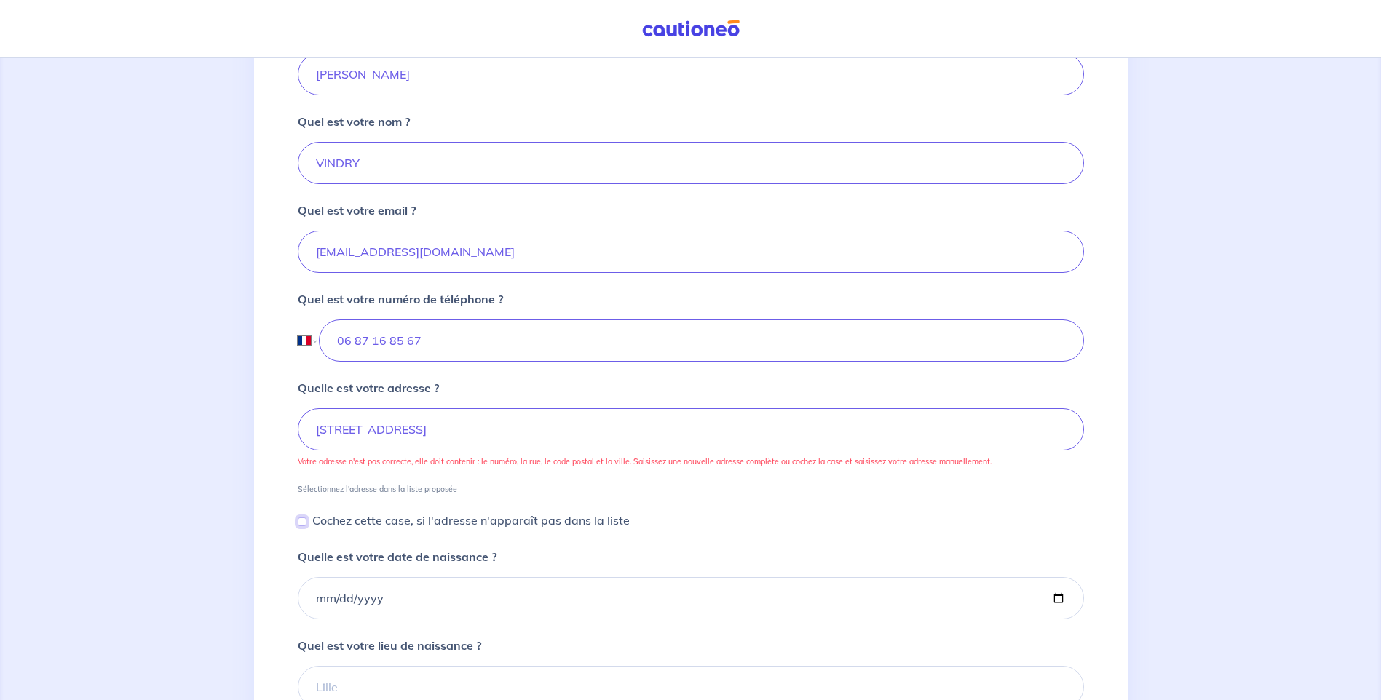
scroll to position [437, 0]
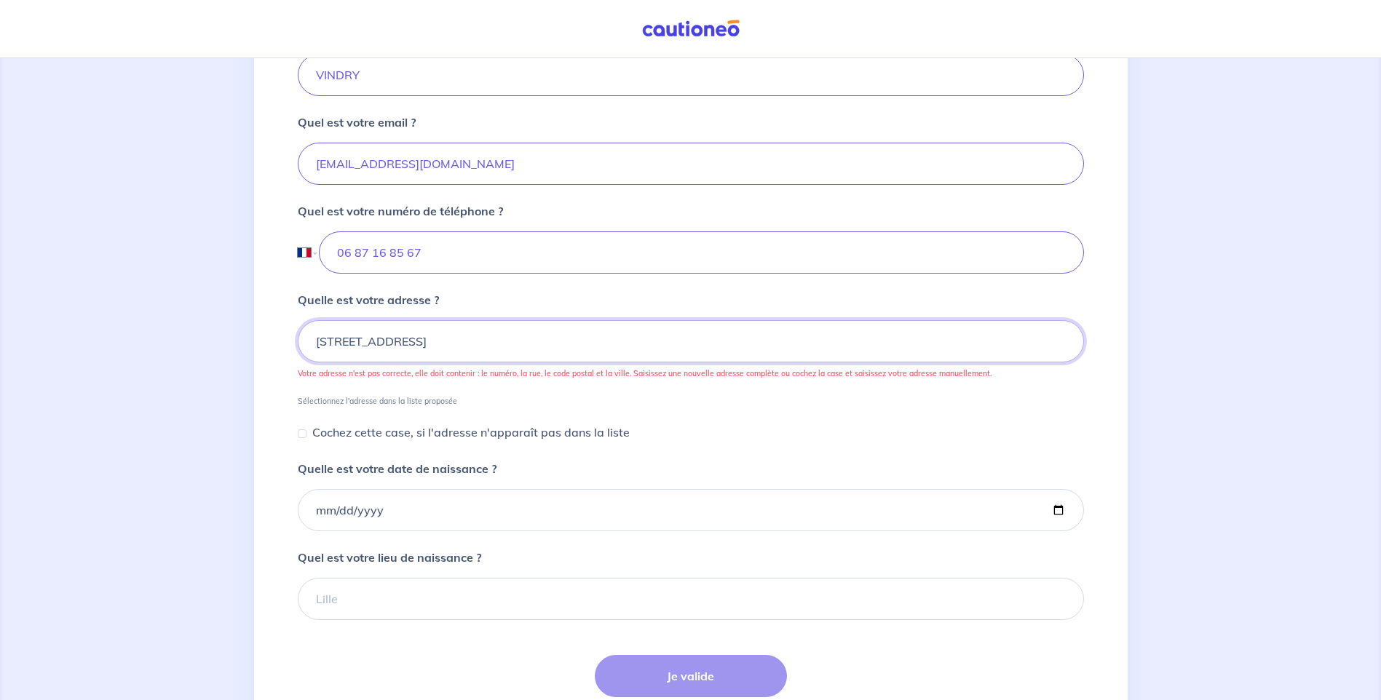
click at [510, 353] on input "233 Route des Arravons" at bounding box center [691, 341] width 786 height 42
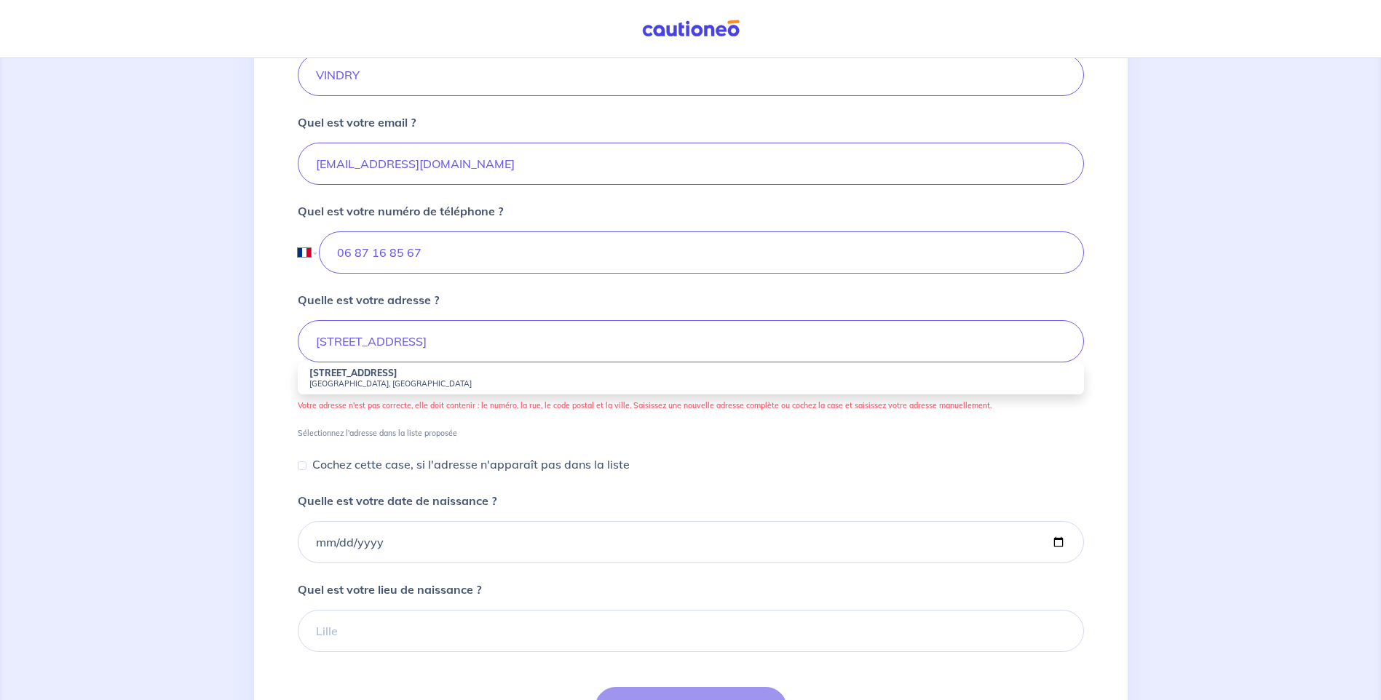
click at [394, 380] on small "Thurins, France" at bounding box center [690, 383] width 763 height 10
type input "233 Route des Arravons, Thurins, France"
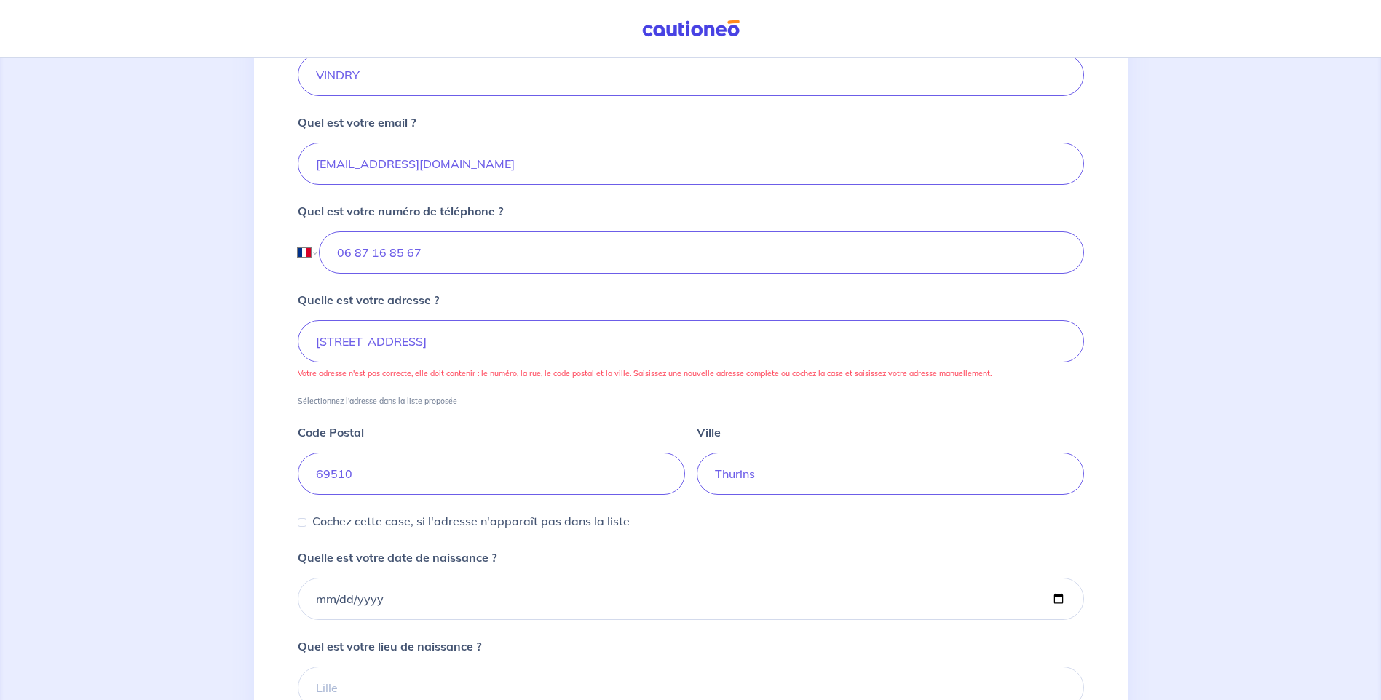
click at [353, 523] on p "Cochez cette case, si l'adresse n'apparaît pas dans la liste" at bounding box center [470, 520] width 317 height 17
click at [306, 523] on input "Cochez cette case, si l'adresse n'apparaît pas dans la liste" at bounding box center [302, 522] width 9 height 9
checkbox input "true"
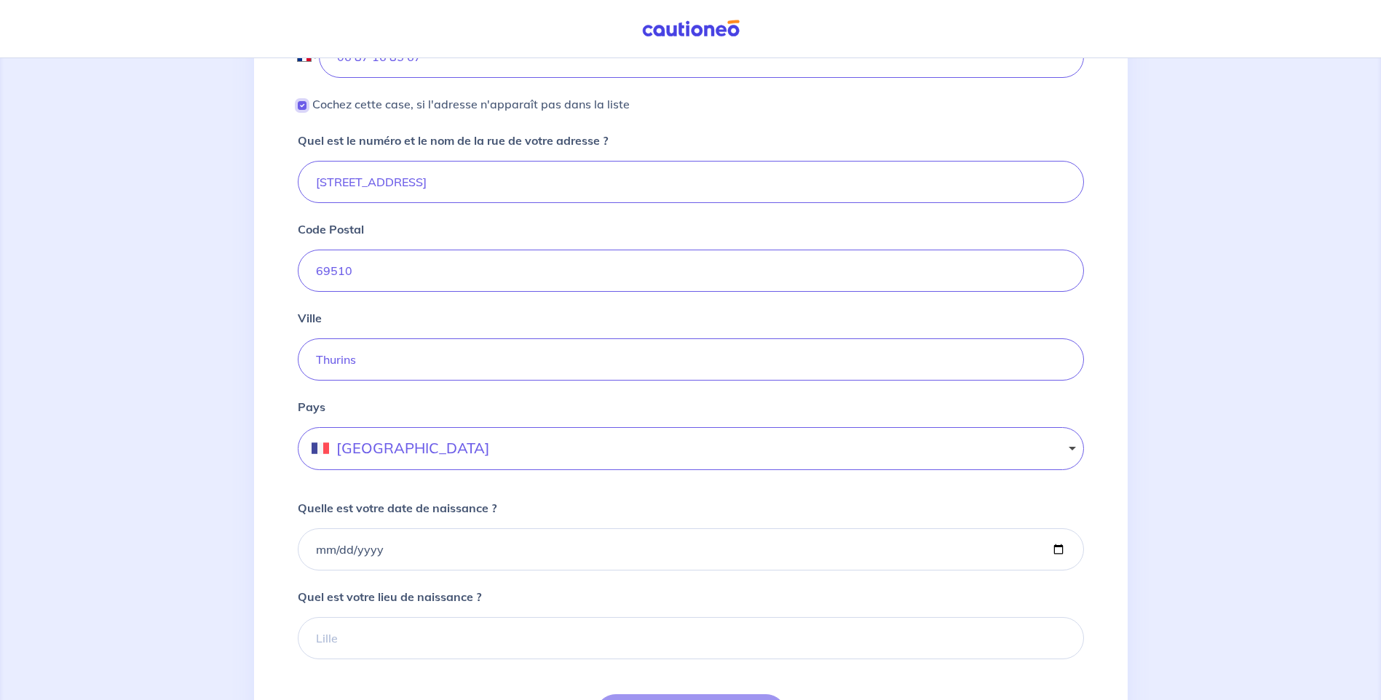
scroll to position [655, 0]
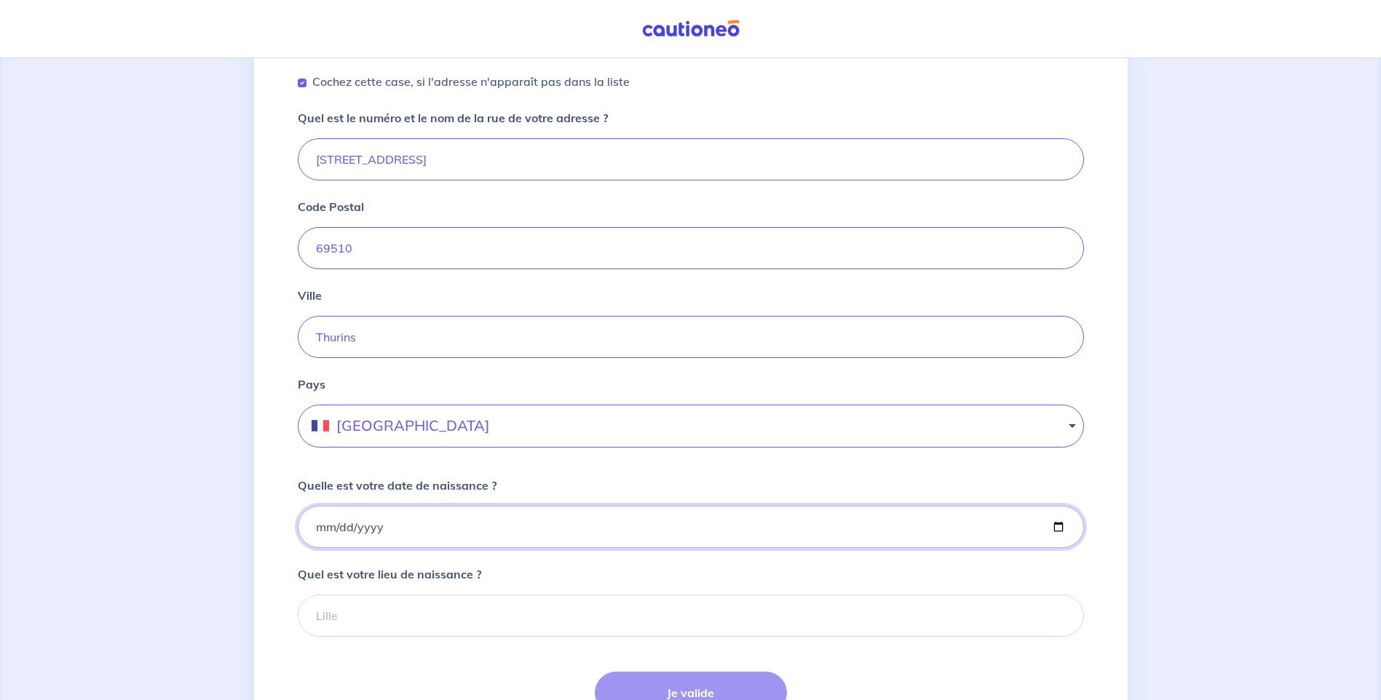
click at [386, 533] on input "Quelle est votre date de naissance ?" at bounding box center [691, 527] width 786 height 42
click at [456, 524] on input "Quelle est votre date de naissance ?" at bounding box center [691, 527] width 786 height 42
click at [1058, 522] on input "Quelle est votre date de naissance ?" at bounding box center [691, 527] width 786 height 42
type input "1970-12-26"
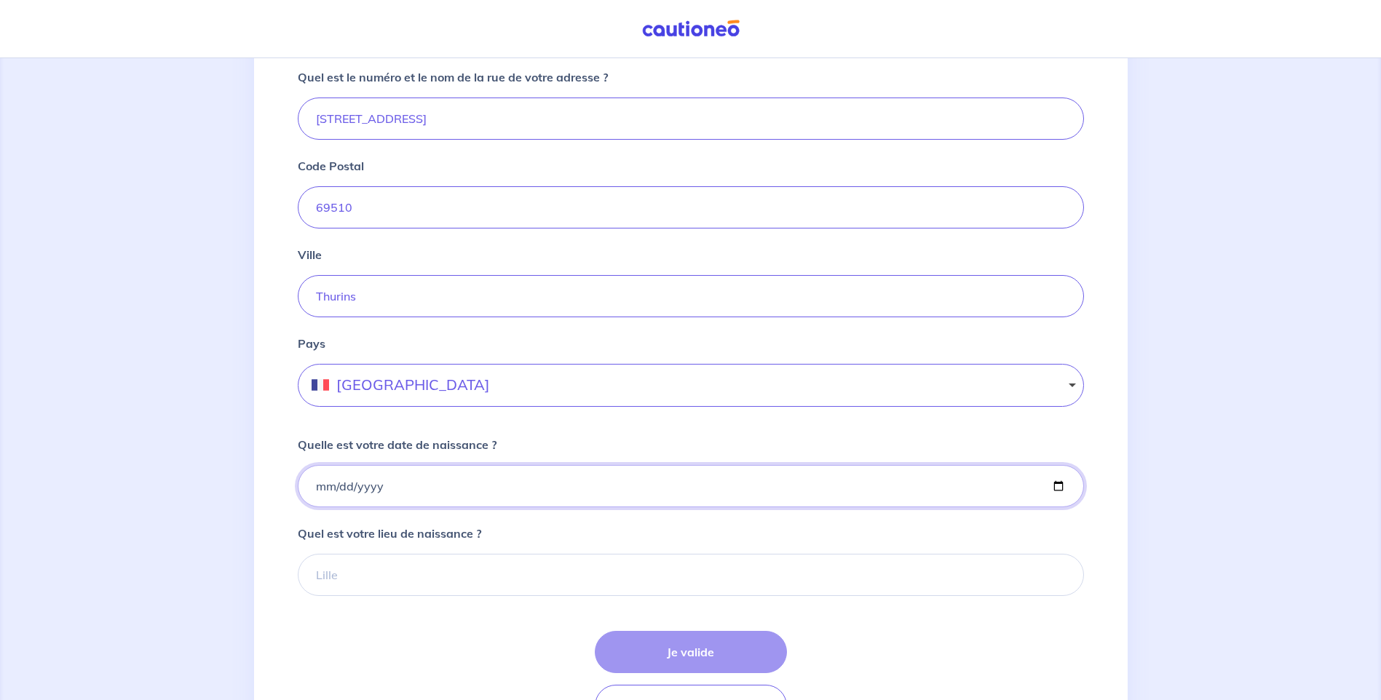
scroll to position [728, 0]
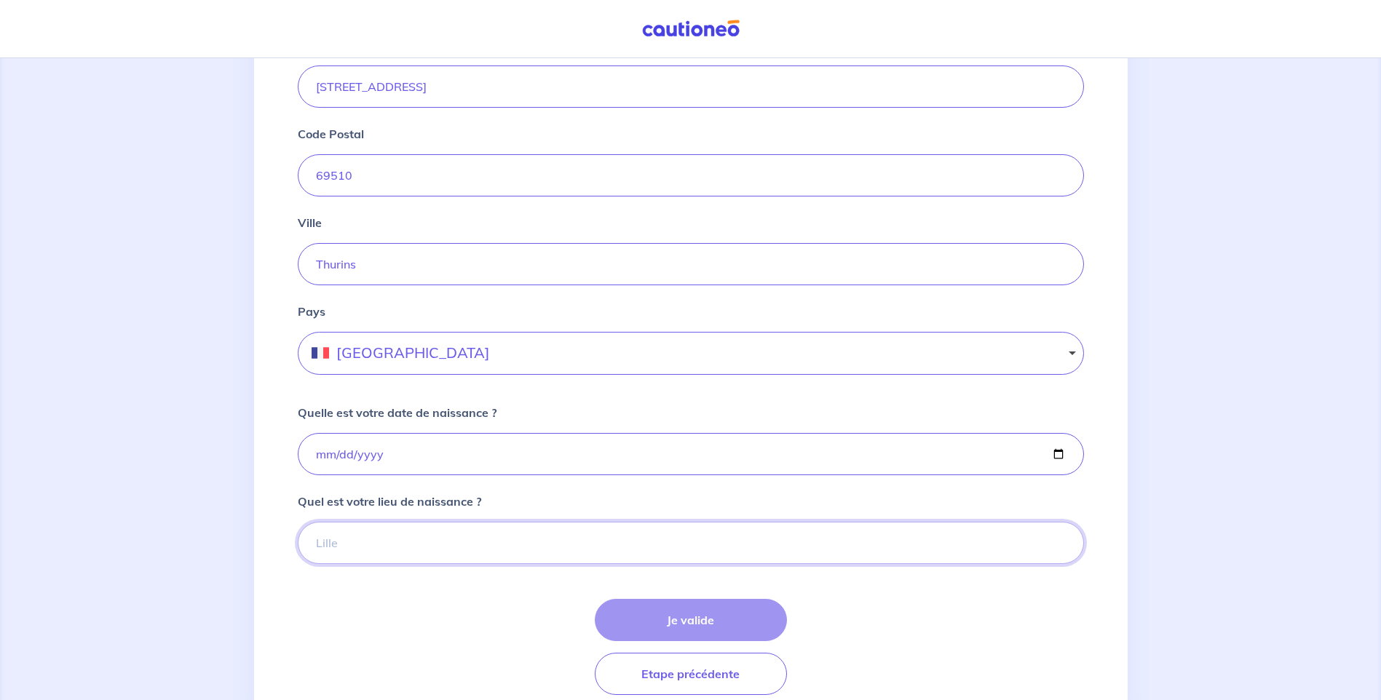
click at [393, 540] on input "Quel est votre lieu de naissance ?" at bounding box center [691, 543] width 786 height 42
type input "oullins"
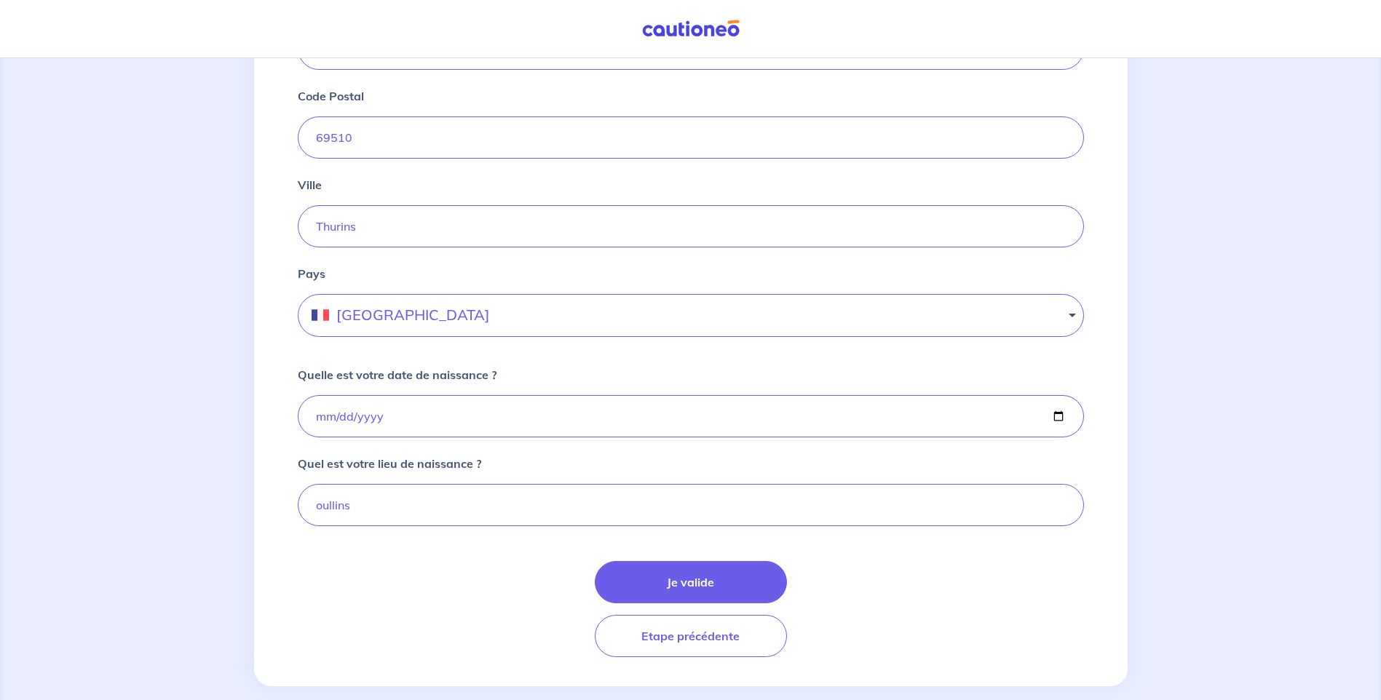
scroll to position [787, 0]
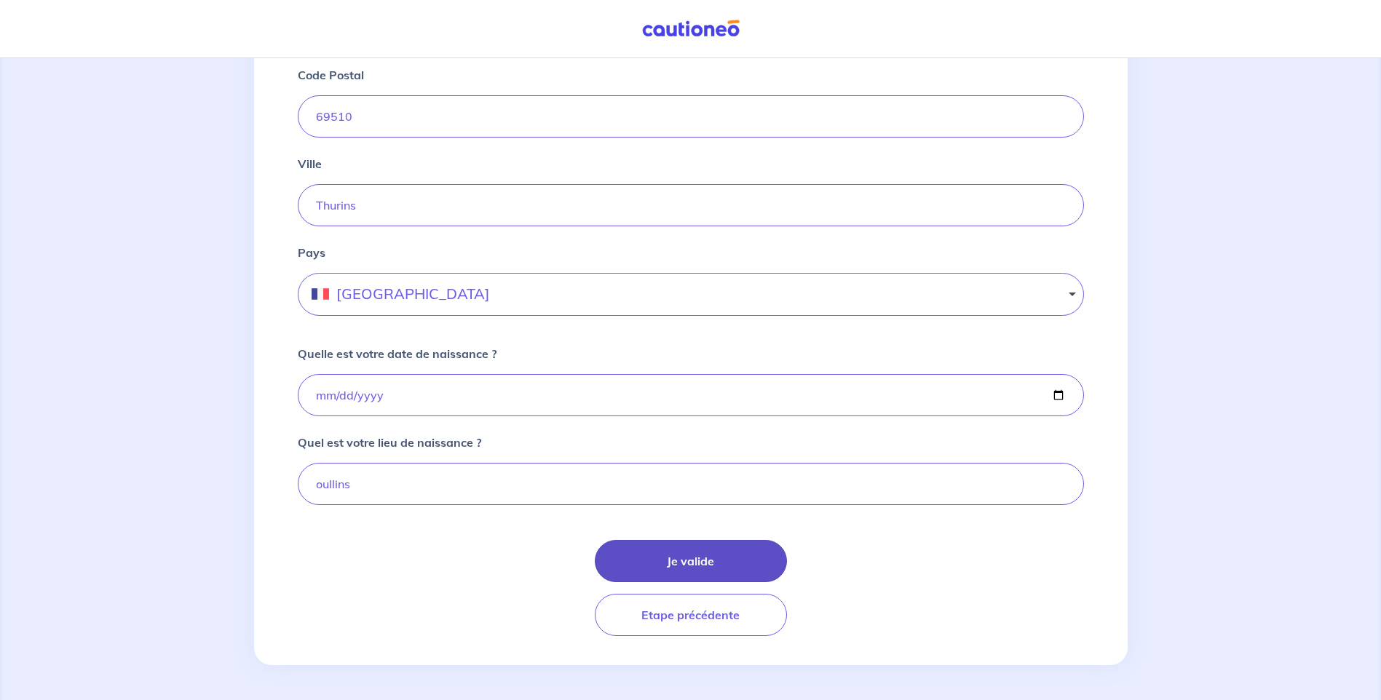
click at [658, 564] on button "Je valide" at bounding box center [691, 561] width 192 height 42
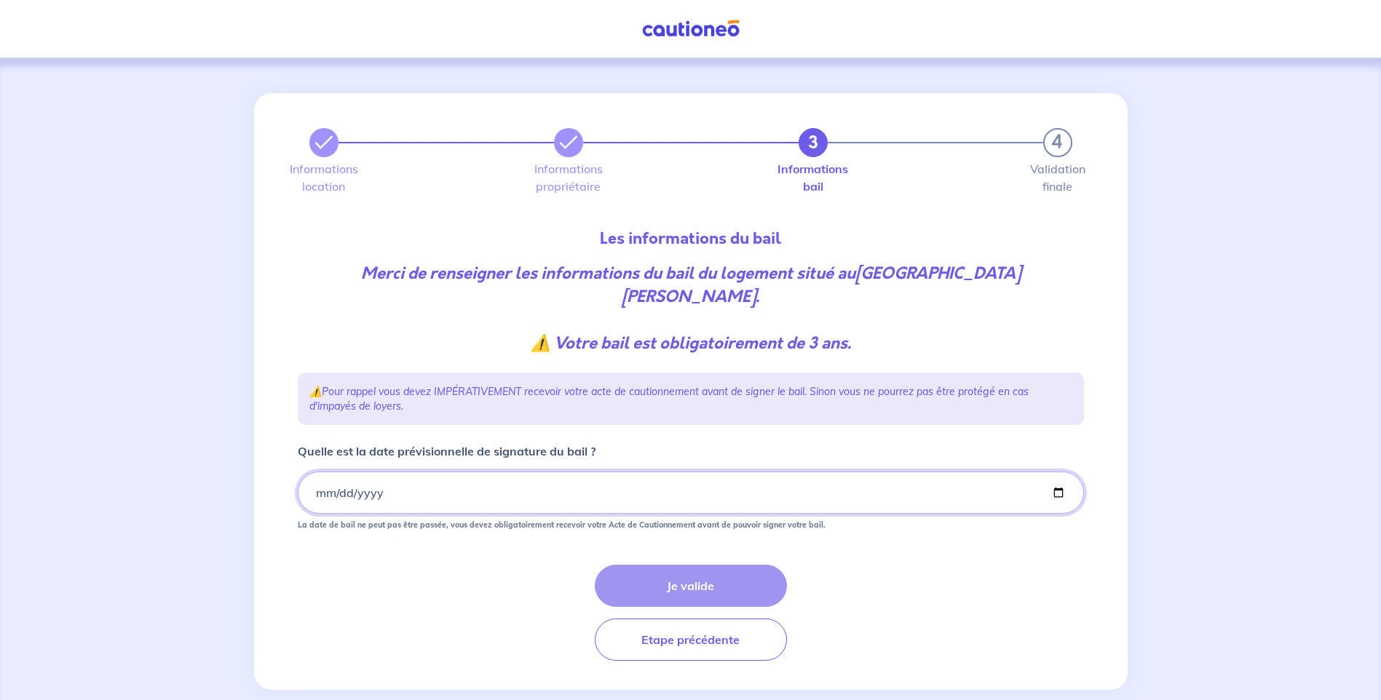
click at [414, 494] on input "Quelle est la date prévisionnelle de signature du bail ?" at bounding box center [691, 493] width 786 height 42
click at [1053, 493] on input "Quelle est la date prévisionnelle de signature du bail ?" at bounding box center [691, 493] width 786 height 42
type input "2025-08-25"
click at [692, 582] on button "Je valide" at bounding box center [691, 586] width 192 height 42
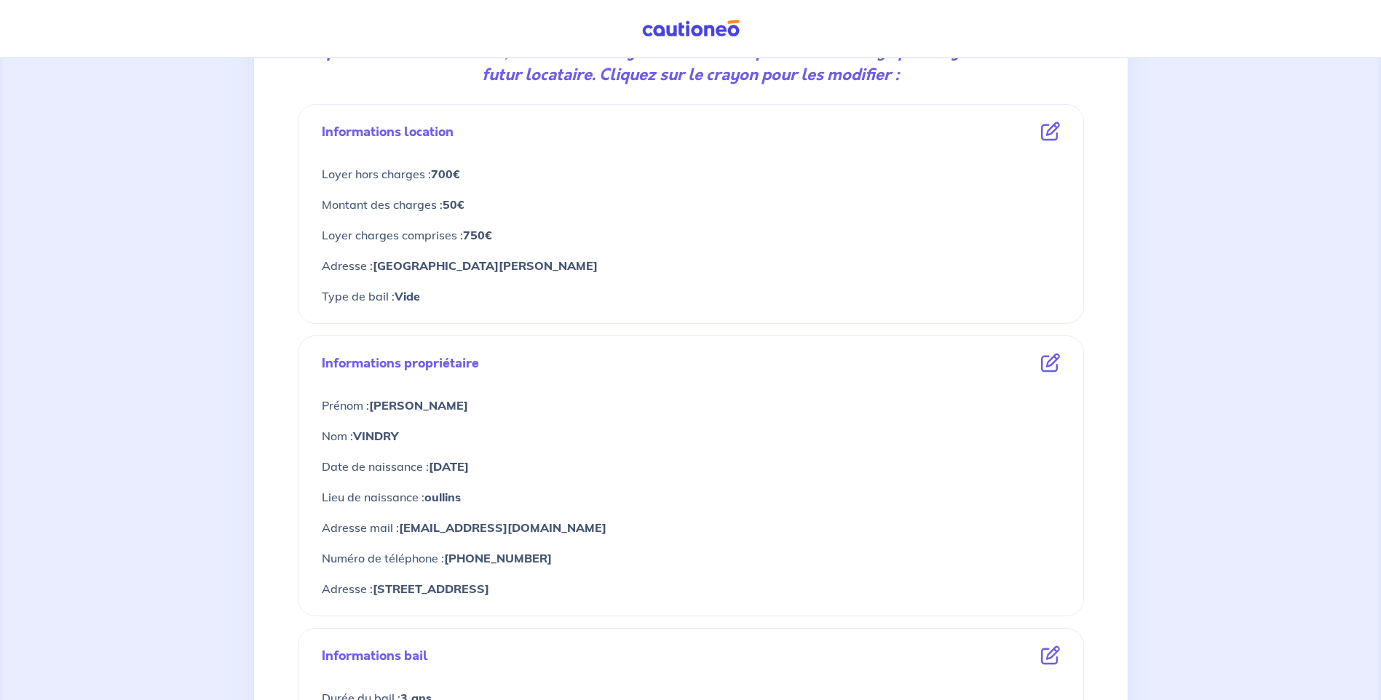
scroll to position [291, 0]
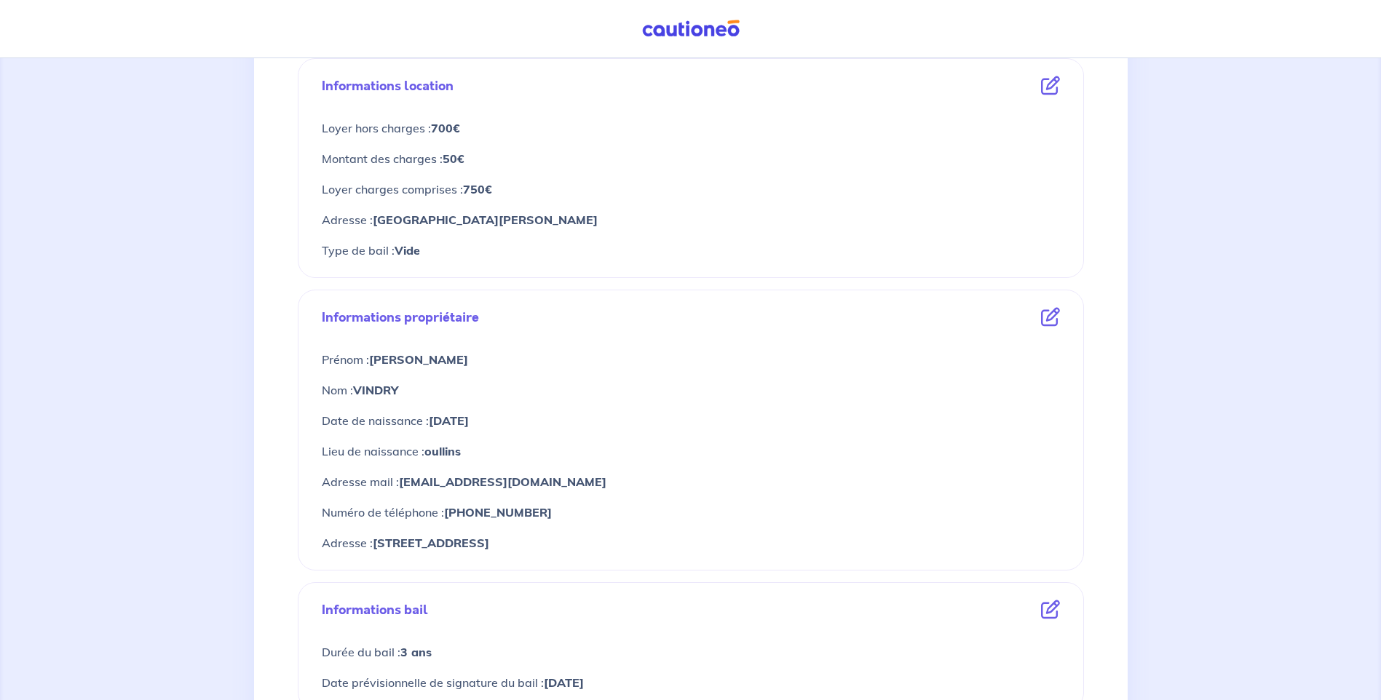
click at [1052, 321] on icon at bounding box center [1050, 317] width 19 height 19
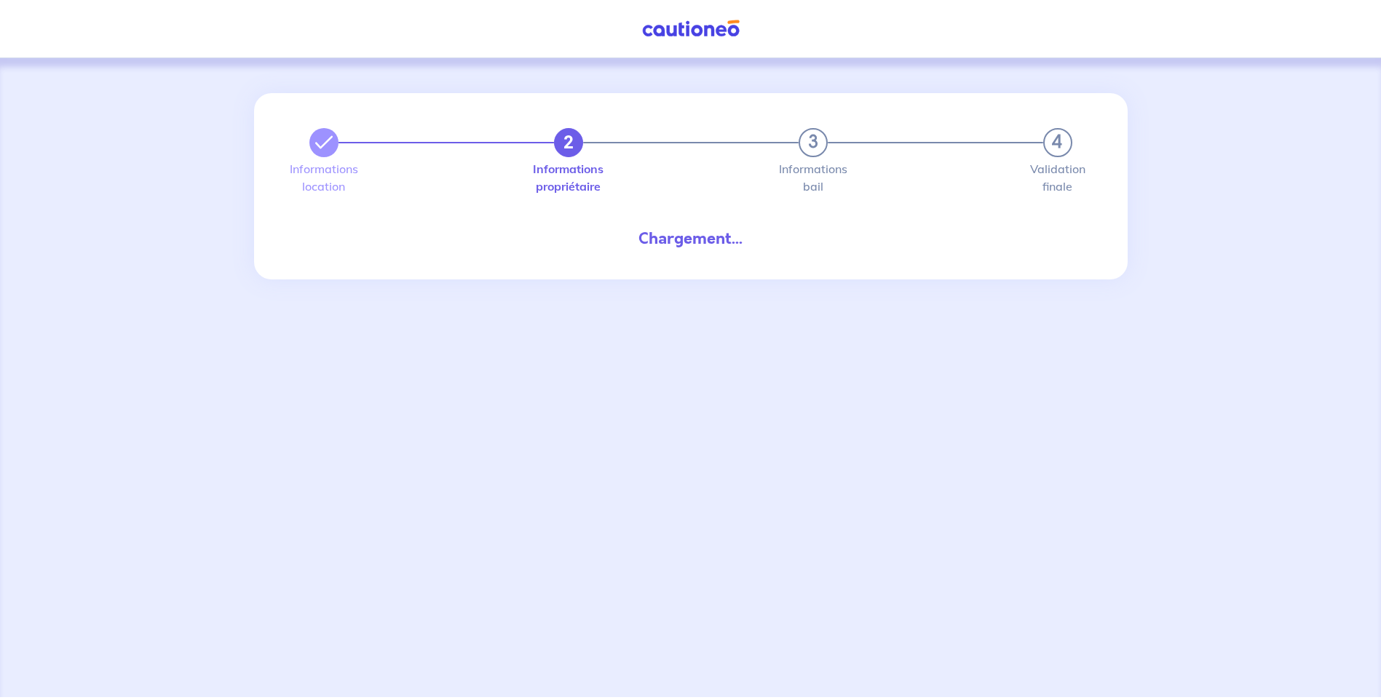
select select "FR"
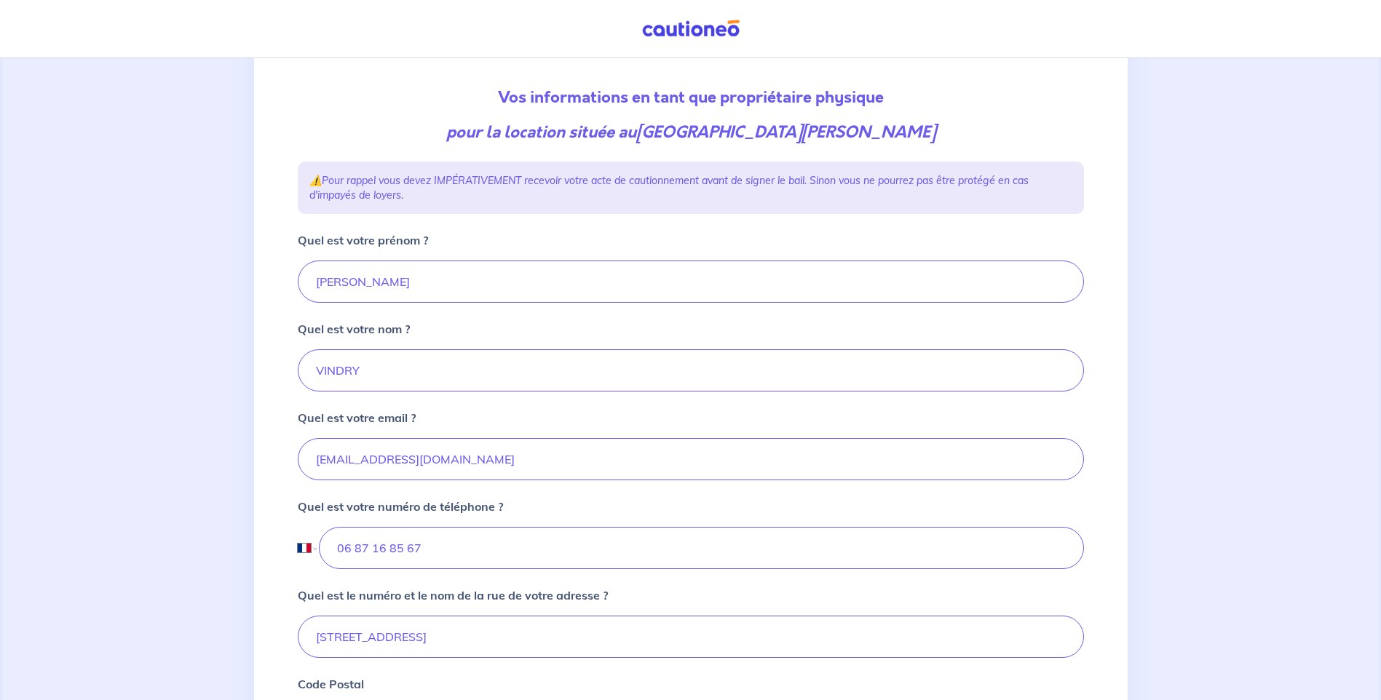
scroll to position [218, 0]
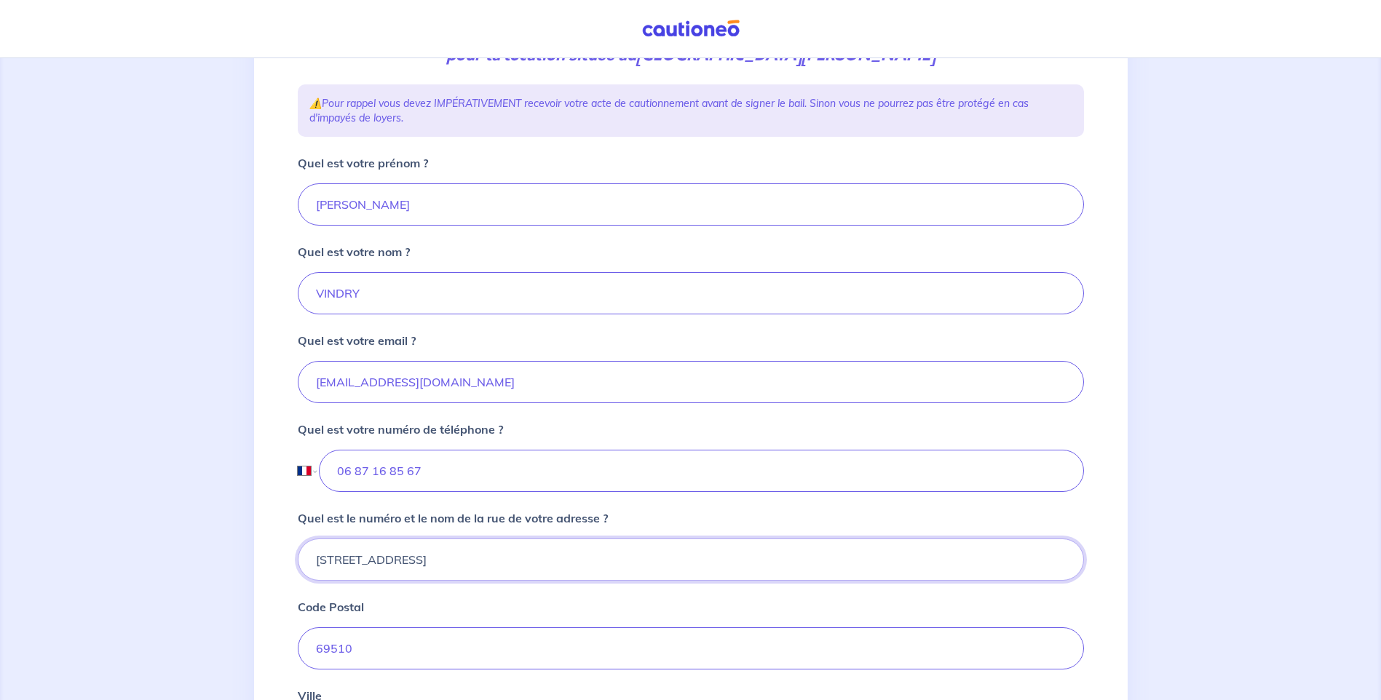
click at [348, 559] on input "233 Route des Arravons" at bounding box center [691, 560] width 786 height 42
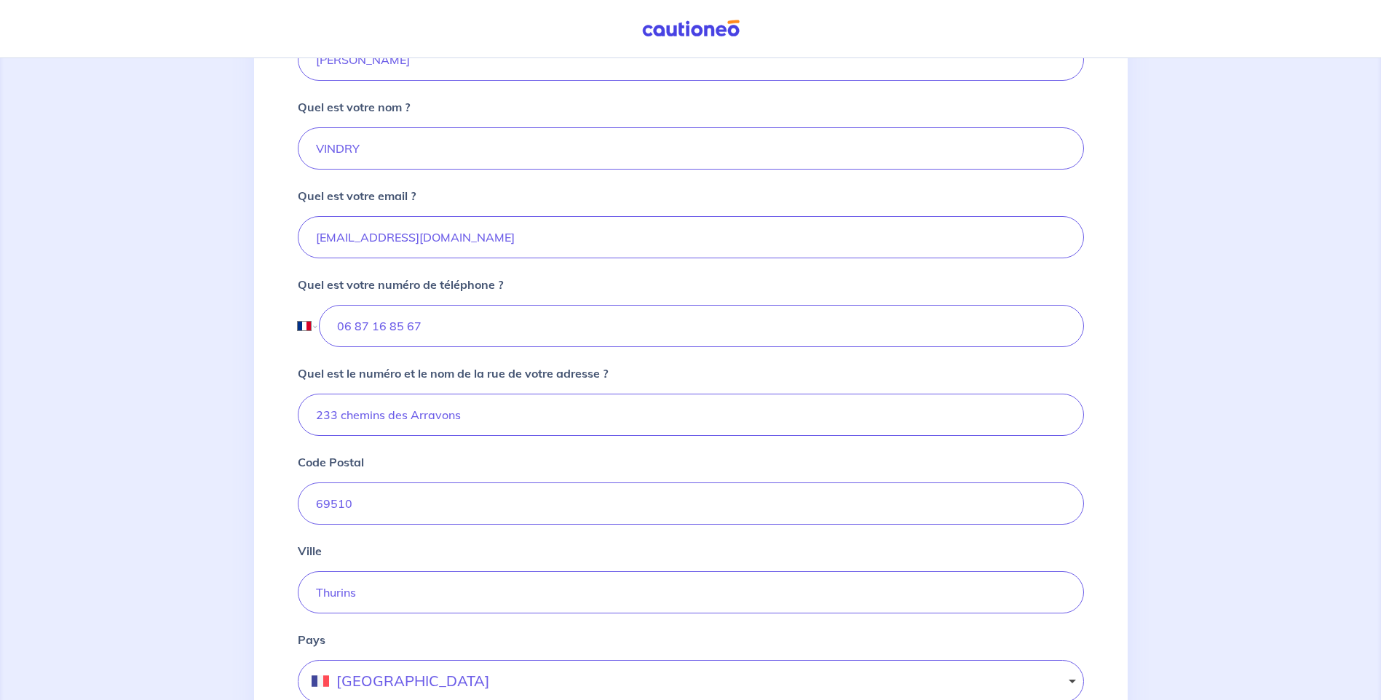
scroll to position [364, 0]
click at [470, 419] on input "233 chemins des Arravons" at bounding box center [691, 414] width 786 height 42
type input "233 chemins des Arravons"
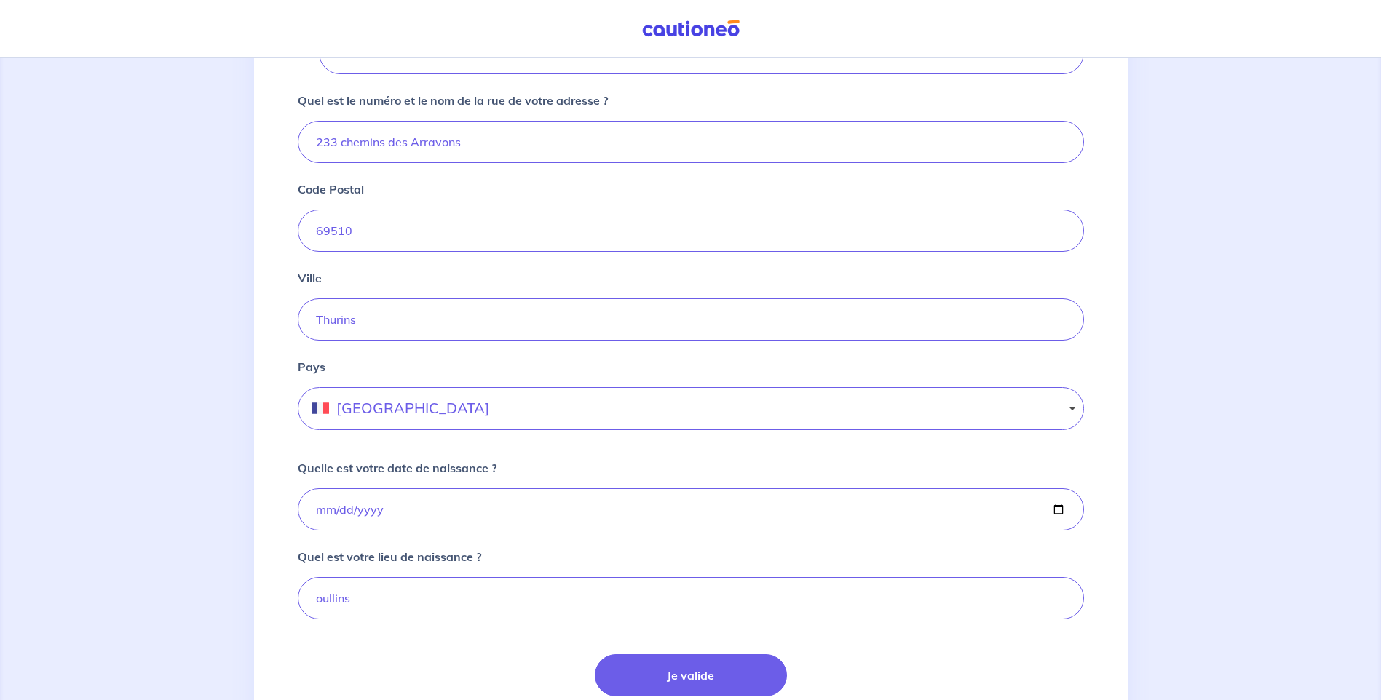
scroll to position [655, 0]
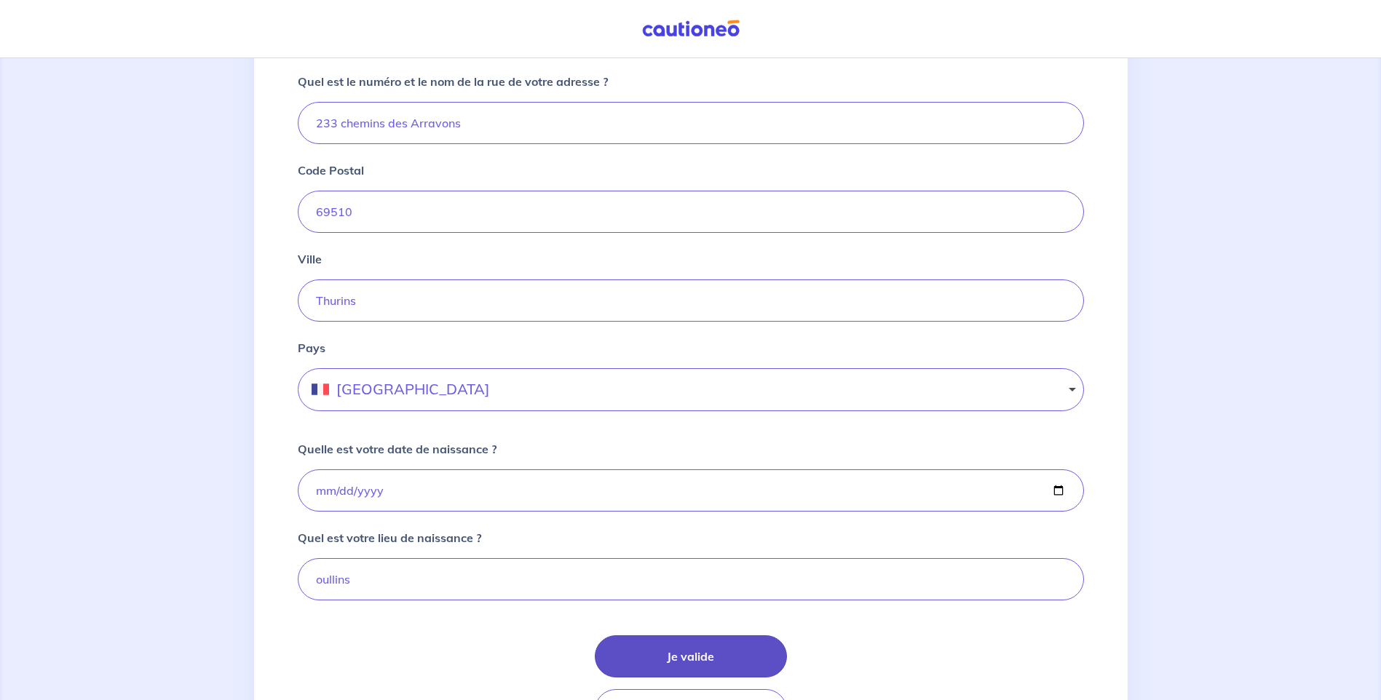
click at [699, 656] on button "Je valide" at bounding box center [691, 656] width 192 height 42
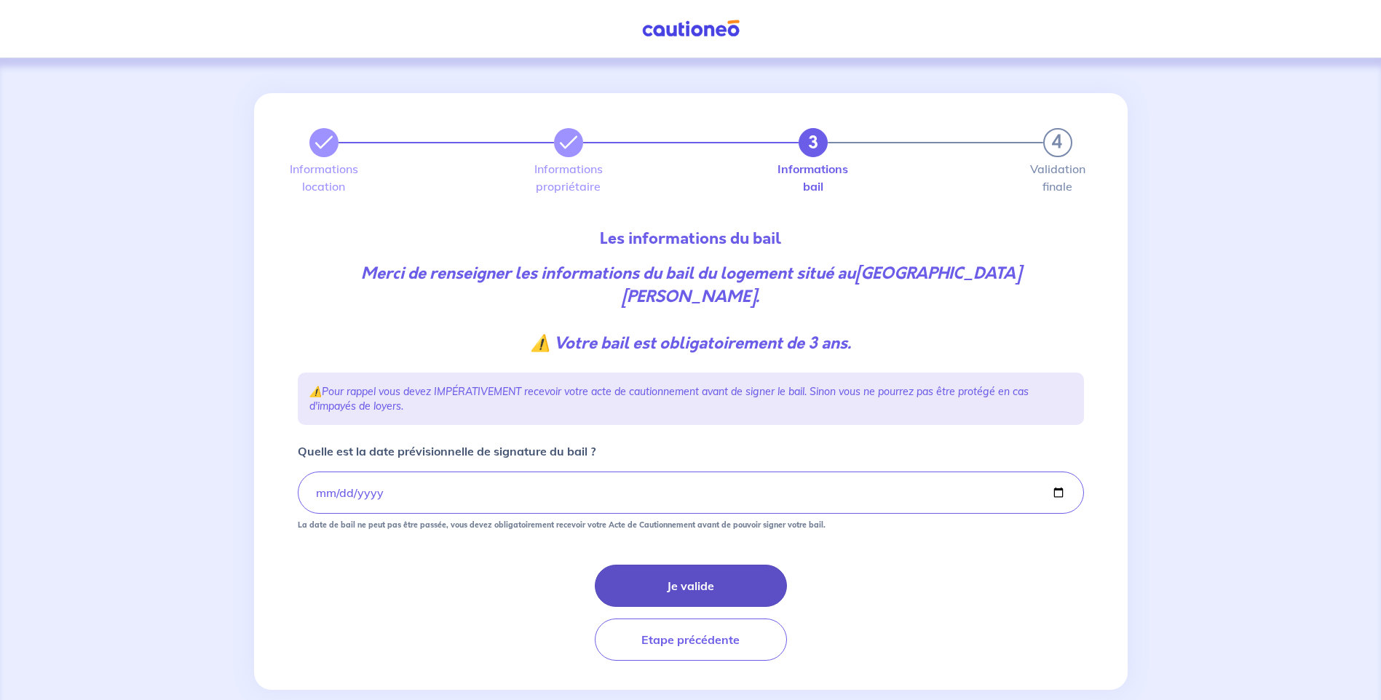
click at [718, 594] on button "Je valide" at bounding box center [691, 586] width 192 height 42
